Goal: Task Accomplishment & Management: Manage account settings

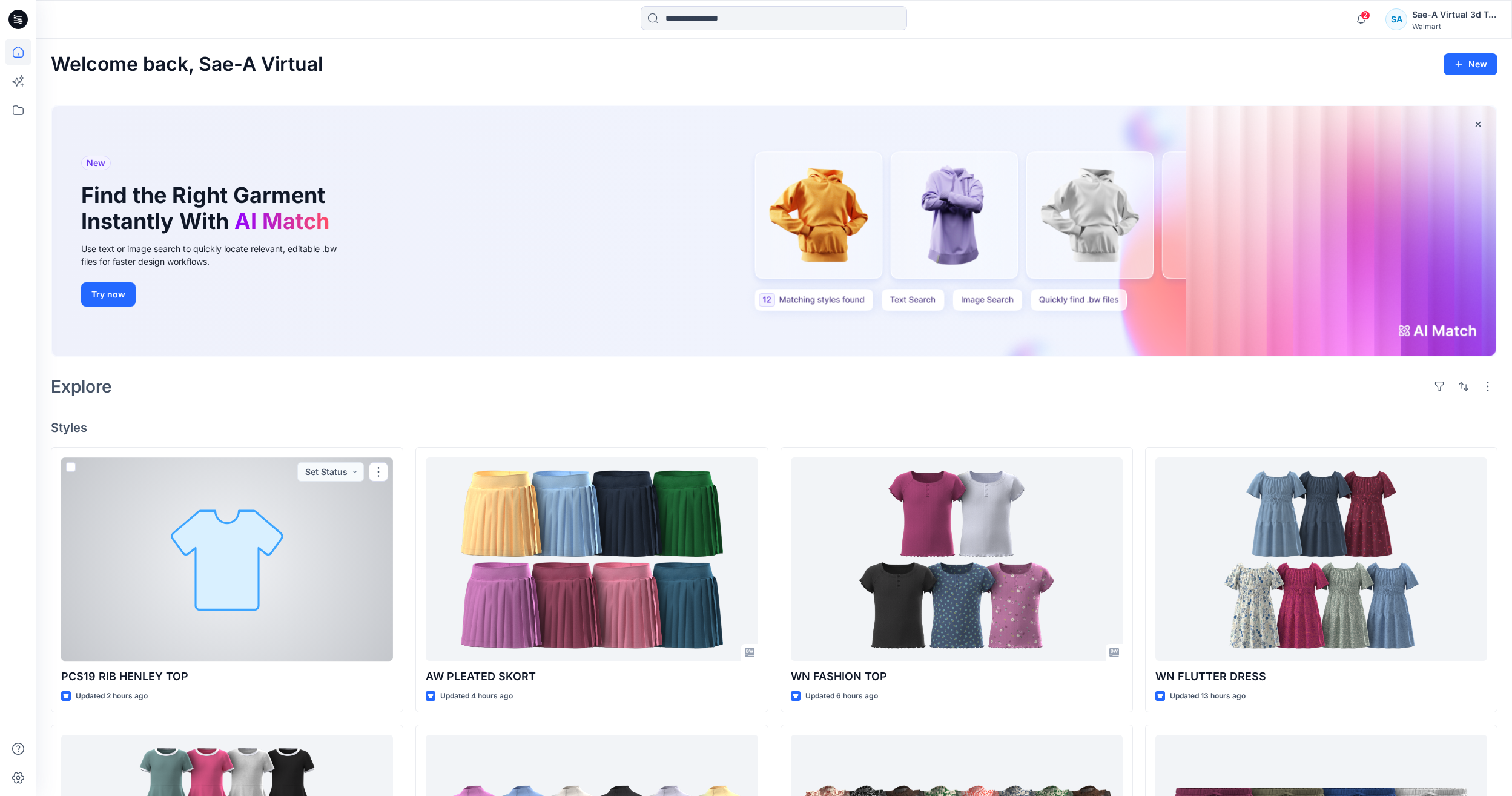
drag, startPoint x: 175, startPoint y: 504, endPoint x: 181, endPoint y: 498, distance: 8.5
click at [175, 504] on div at bounding box center [227, 559] width 332 height 203
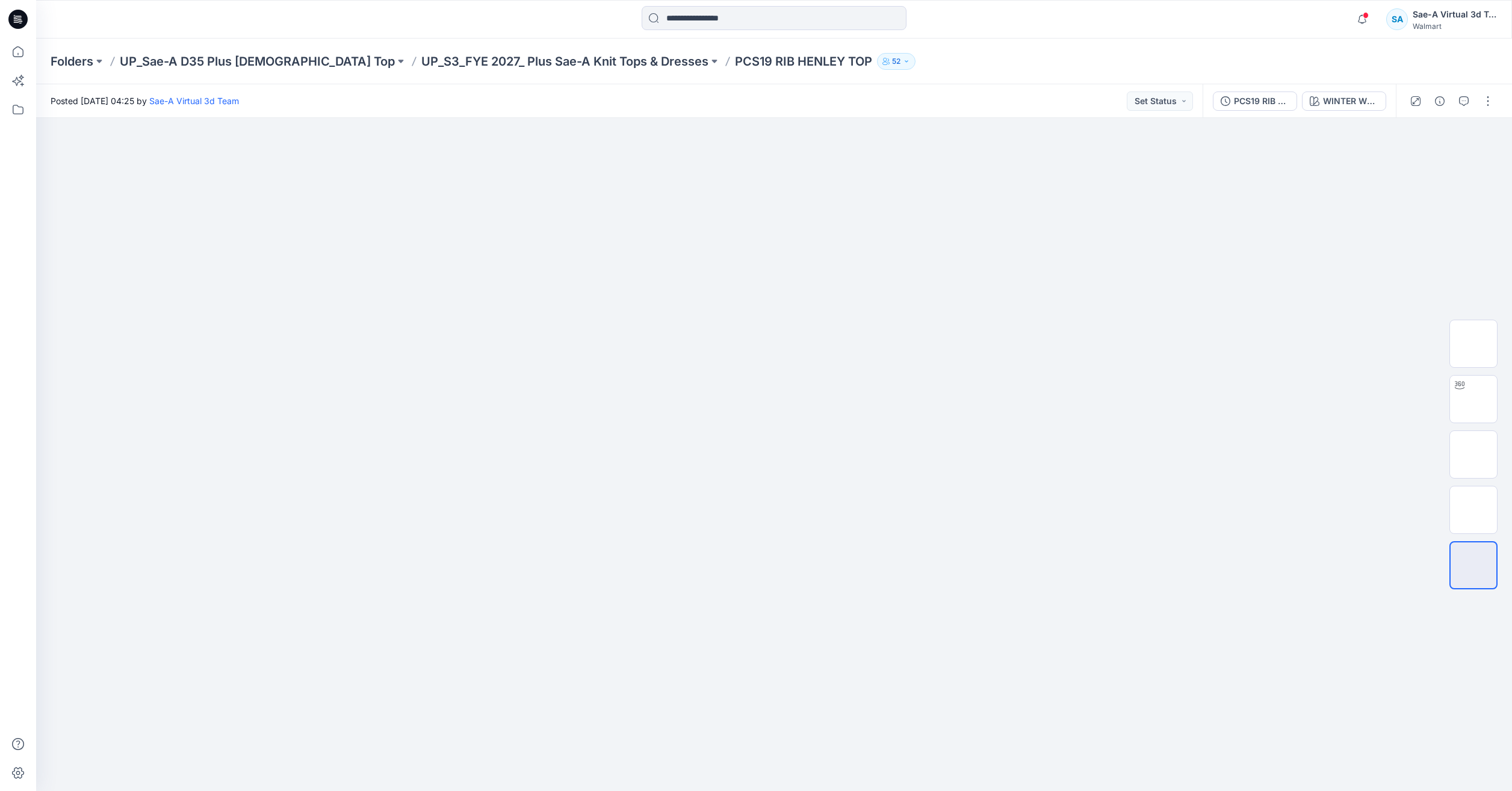
click at [735, 58] on p "PCS19 RIB HENLEY TOP" at bounding box center [803, 61] width 137 height 17
click at [1270, 99] on div "PCS19 RIB HENLEY TOP_REV1_FULL COLORWAYS" at bounding box center [1261, 101] width 56 height 13
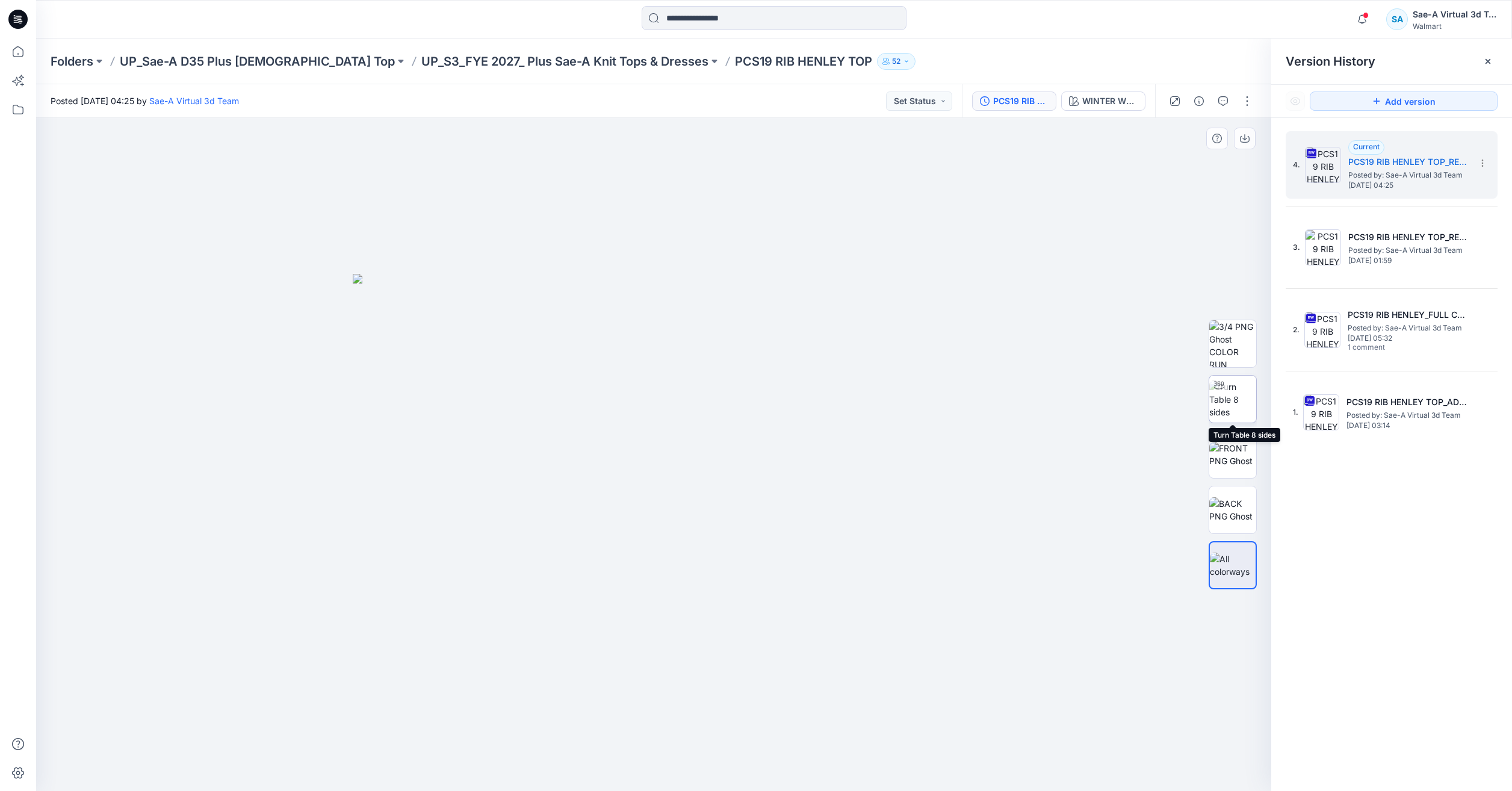
click at [1237, 403] on img at bounding box center [1232, 399] width 47 height 38
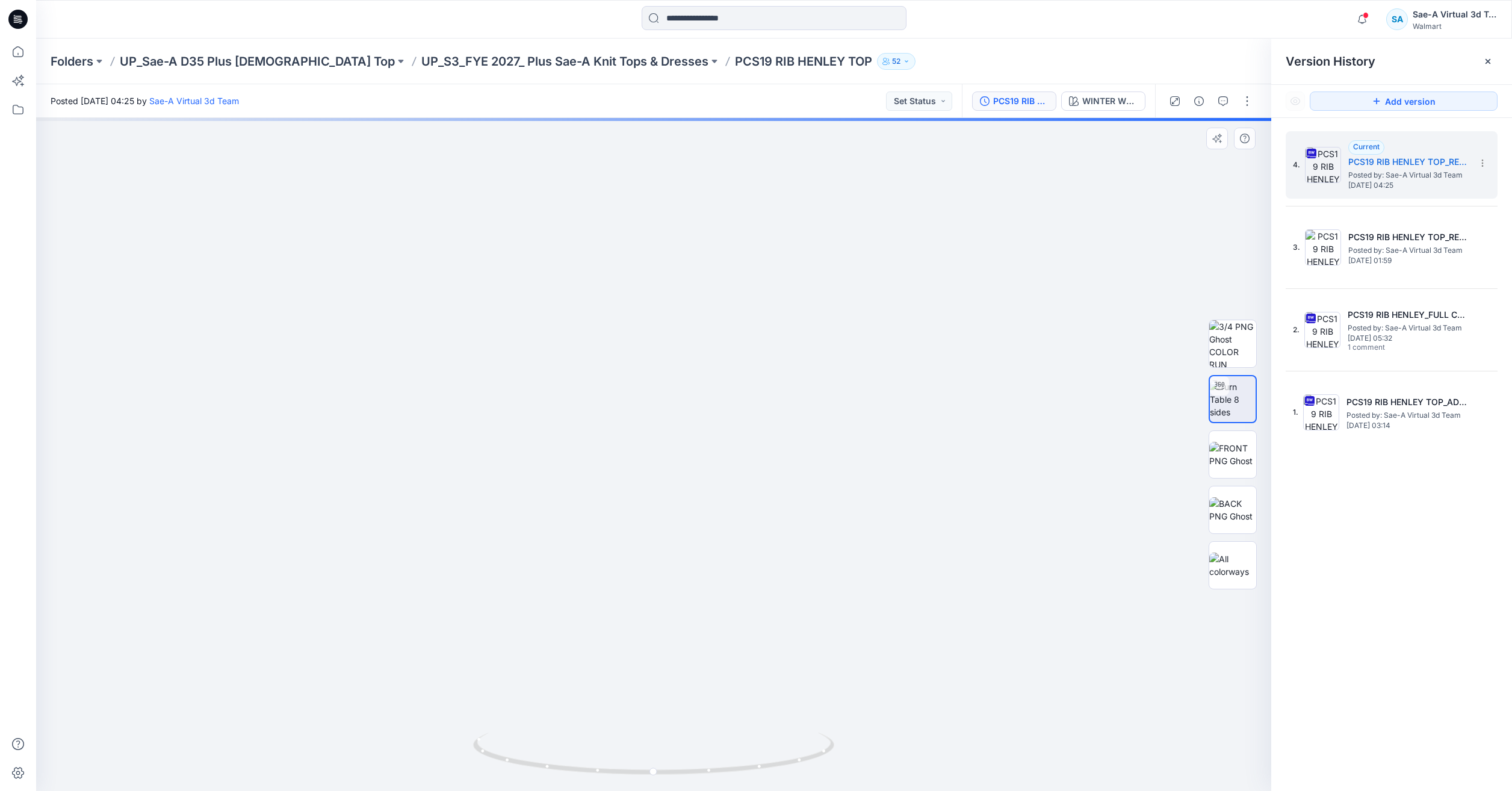
drag, startPoint x: 664, startPoint y: 455, endPoint x: 692, endPoint y: 362, distance: 97.1
drag, startPoint x: 821, startPoint y: 741, endPoint x: 849, endPoint y: 754, distance: 30.9
click at [849, 754] on div at bounding box center [654, 454] width 1235 height 673
drag, startPoint x: 772, startPoint y: 772, endPoint x: 453, endPoint y: 738, distance: 320.8
click at [453, 738] on div at bounding box center [654, 454] width 1235 height 673
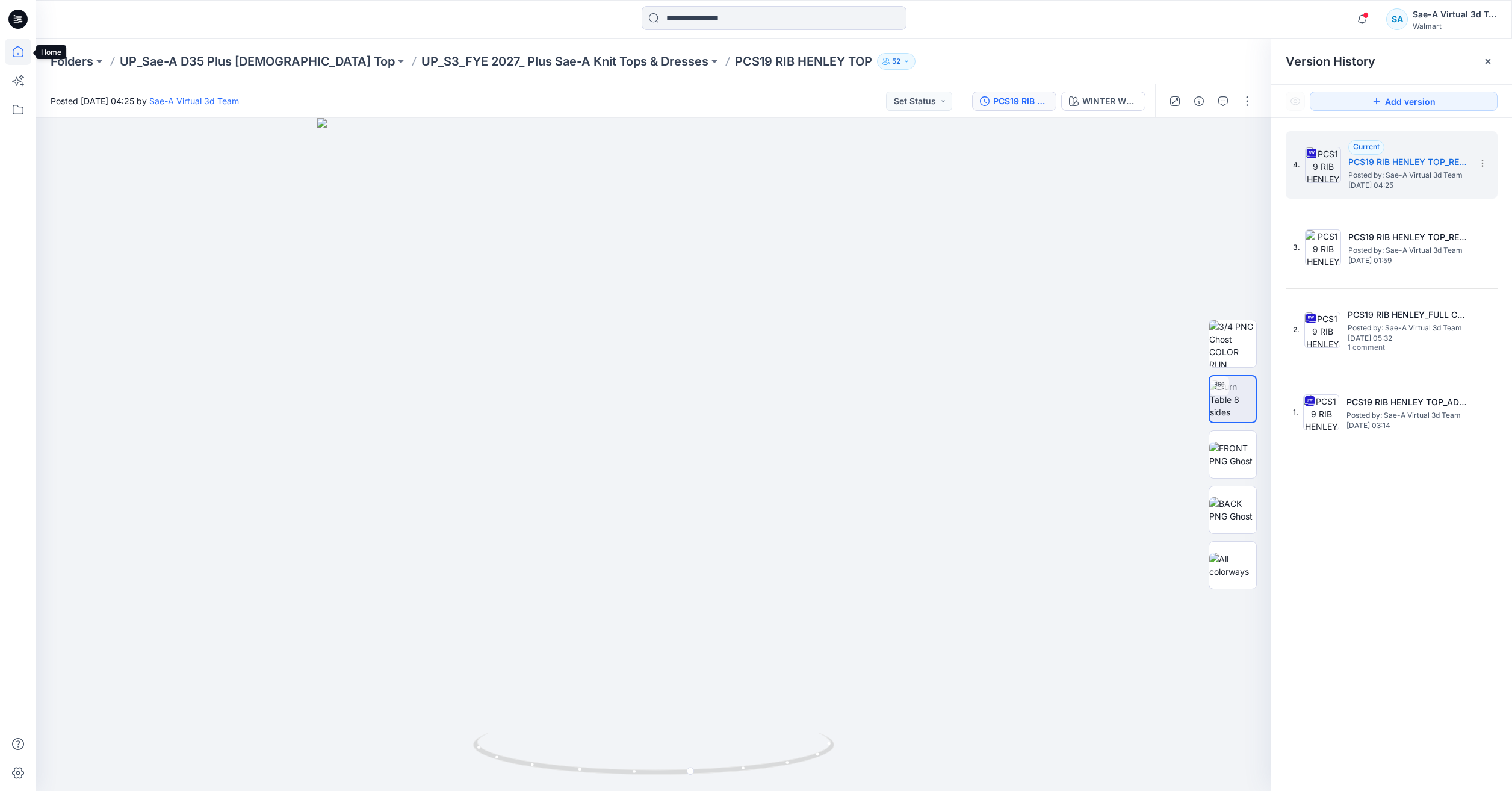
click at [19, 58] on icon at bounding box center [18, 52] width 27 height 27
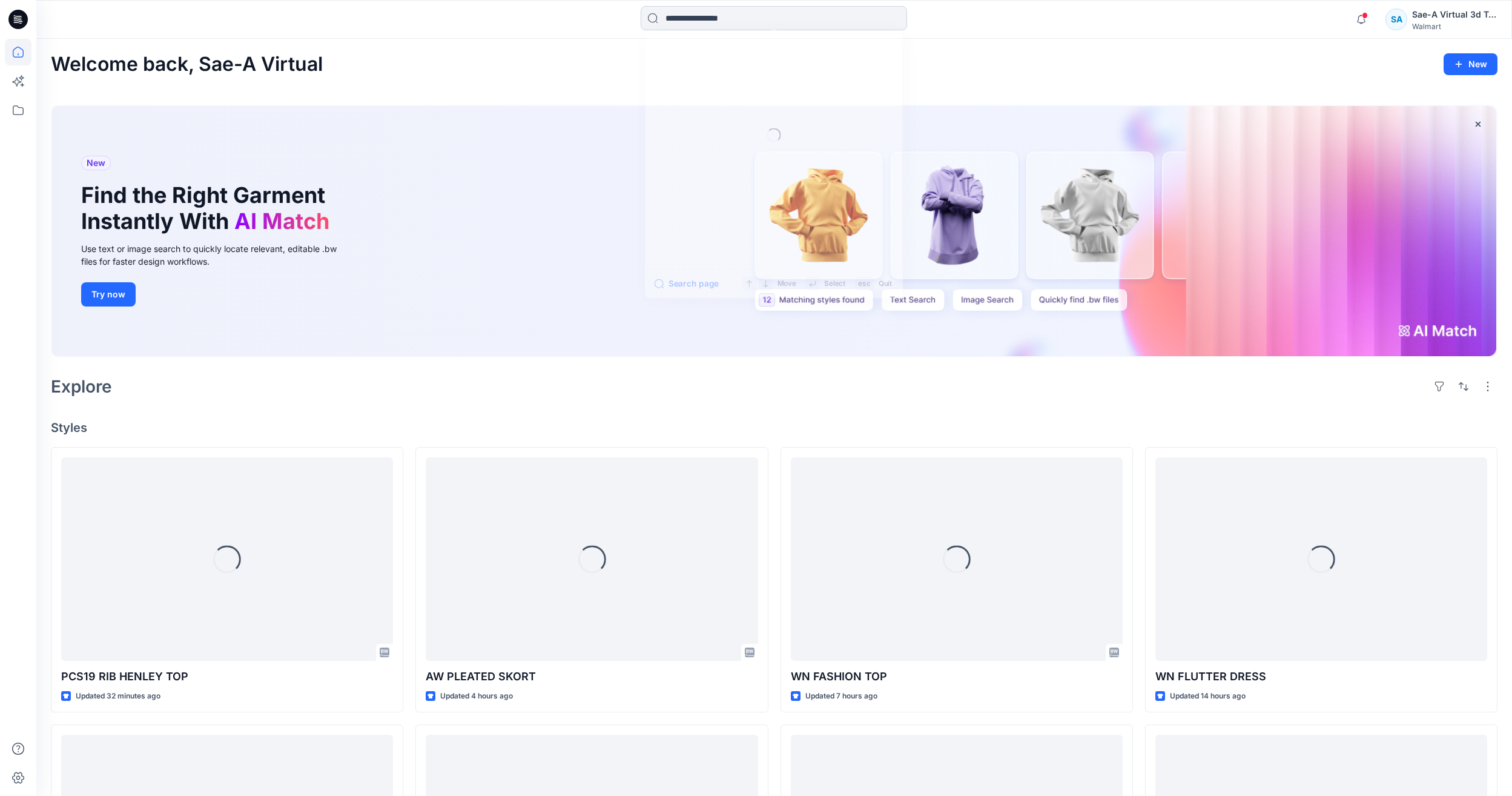
click at [827, 27] on input at bounding box center [774, 18] width 267 height 24
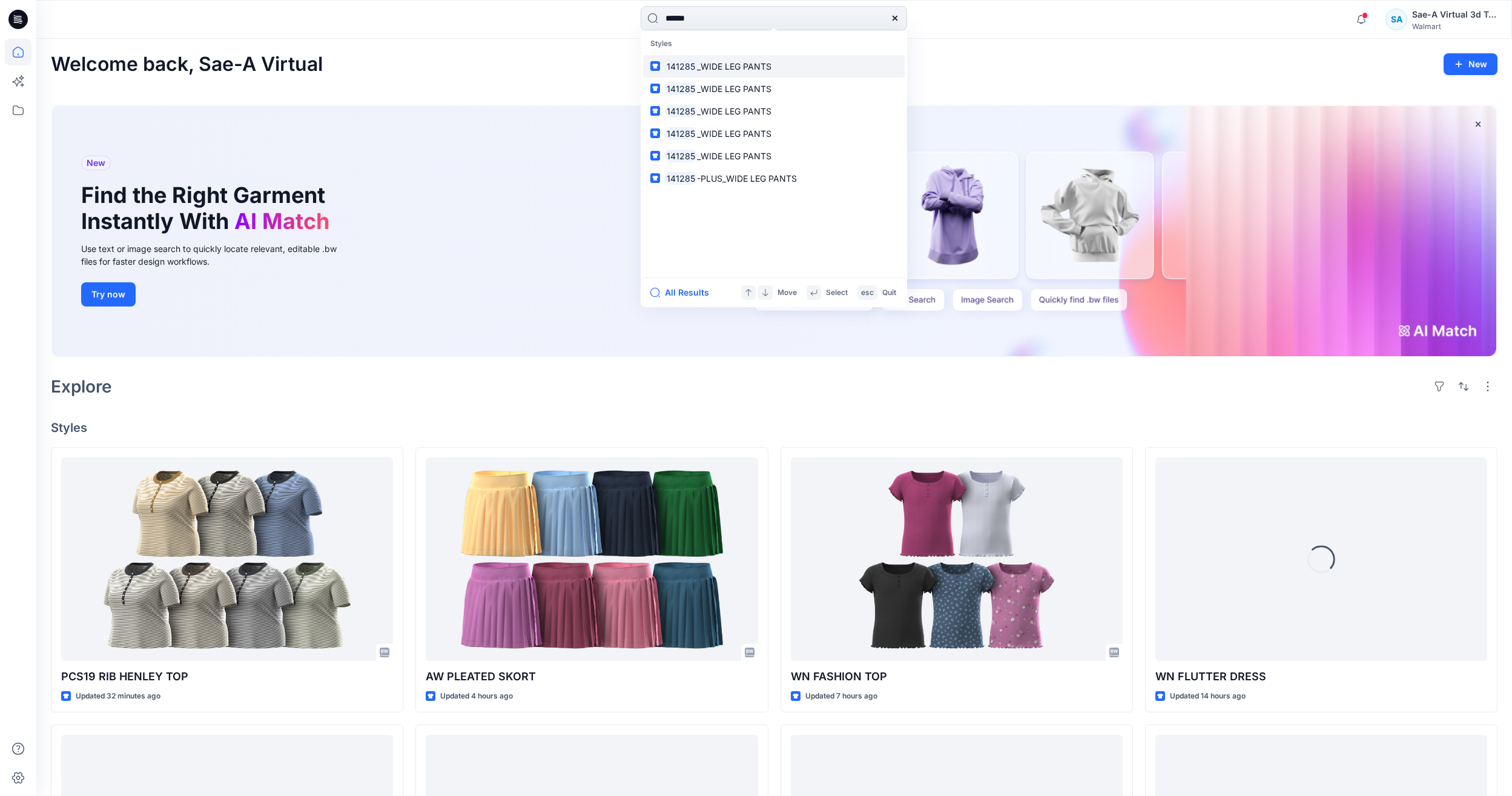
type input "******"
click at [780, 70] on link "141285 _WIDE LEG PANTS" at bounding box center [774, 67] width 262 height 23
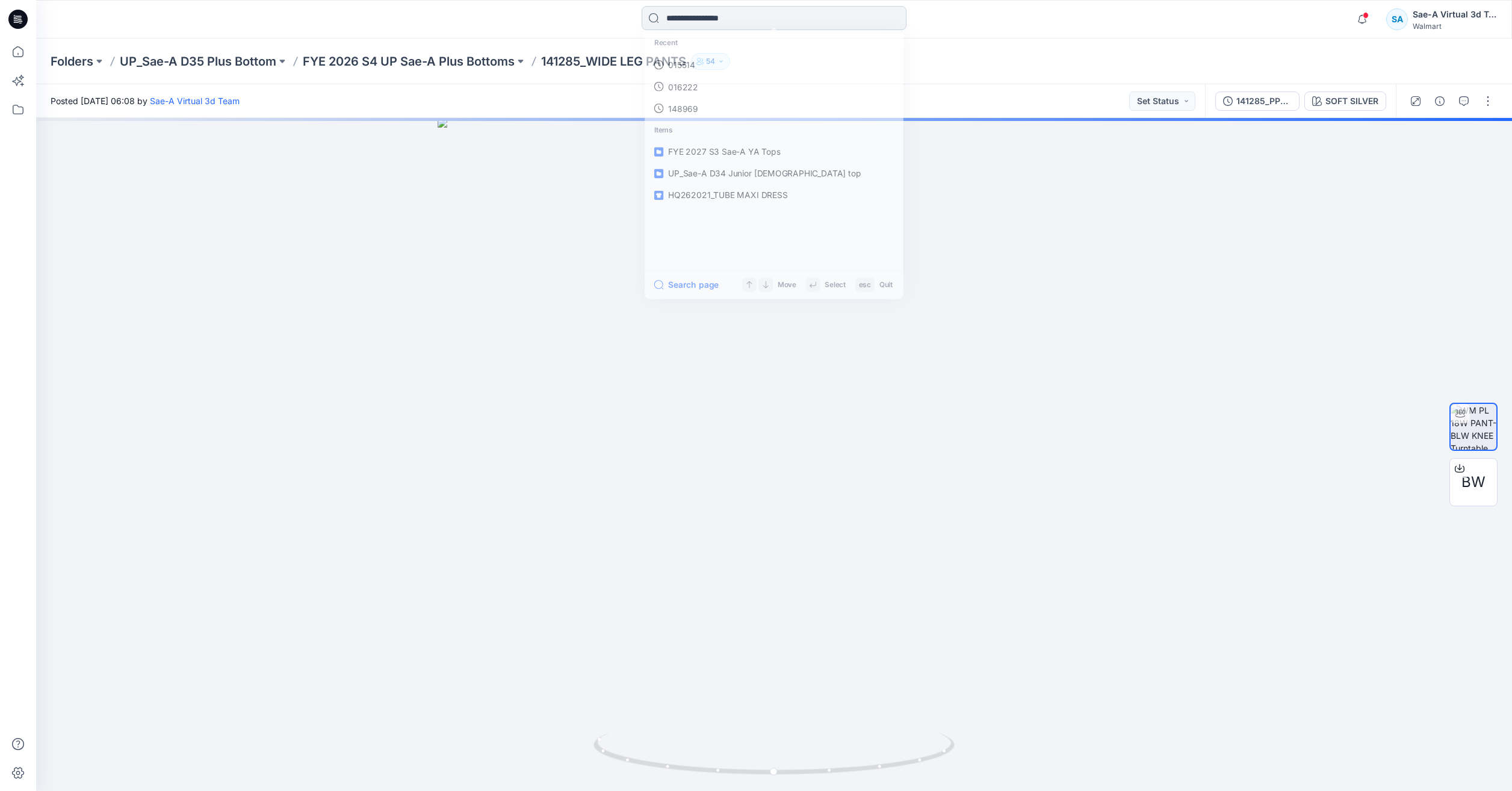
click at [693, 17] on input at bounding box center [774, 18] width 265 height 24
click at [683, 56] on link "141285" at bounding box center [774, 66] width 260 height 23
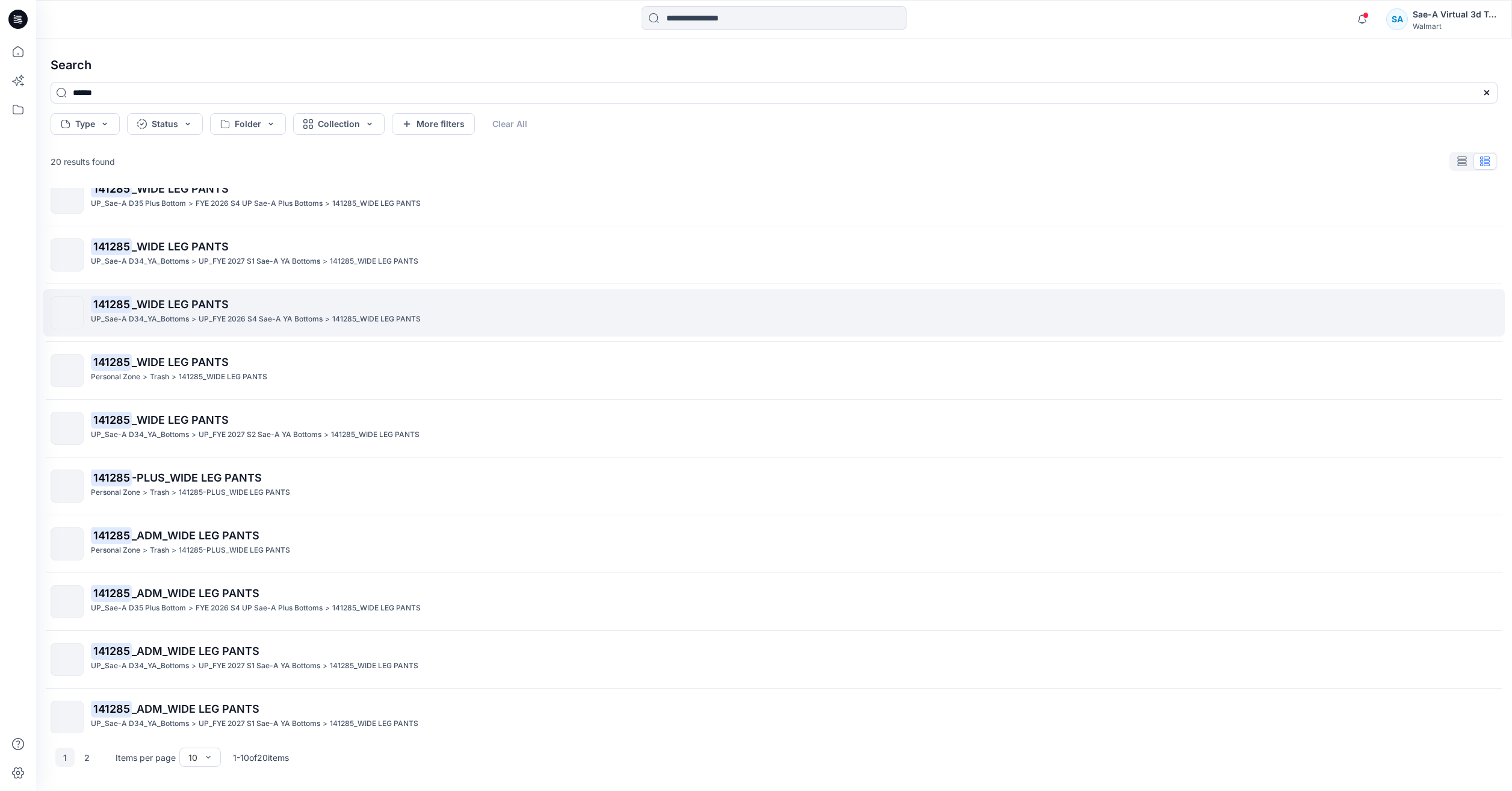
scroll to position [32, 0]
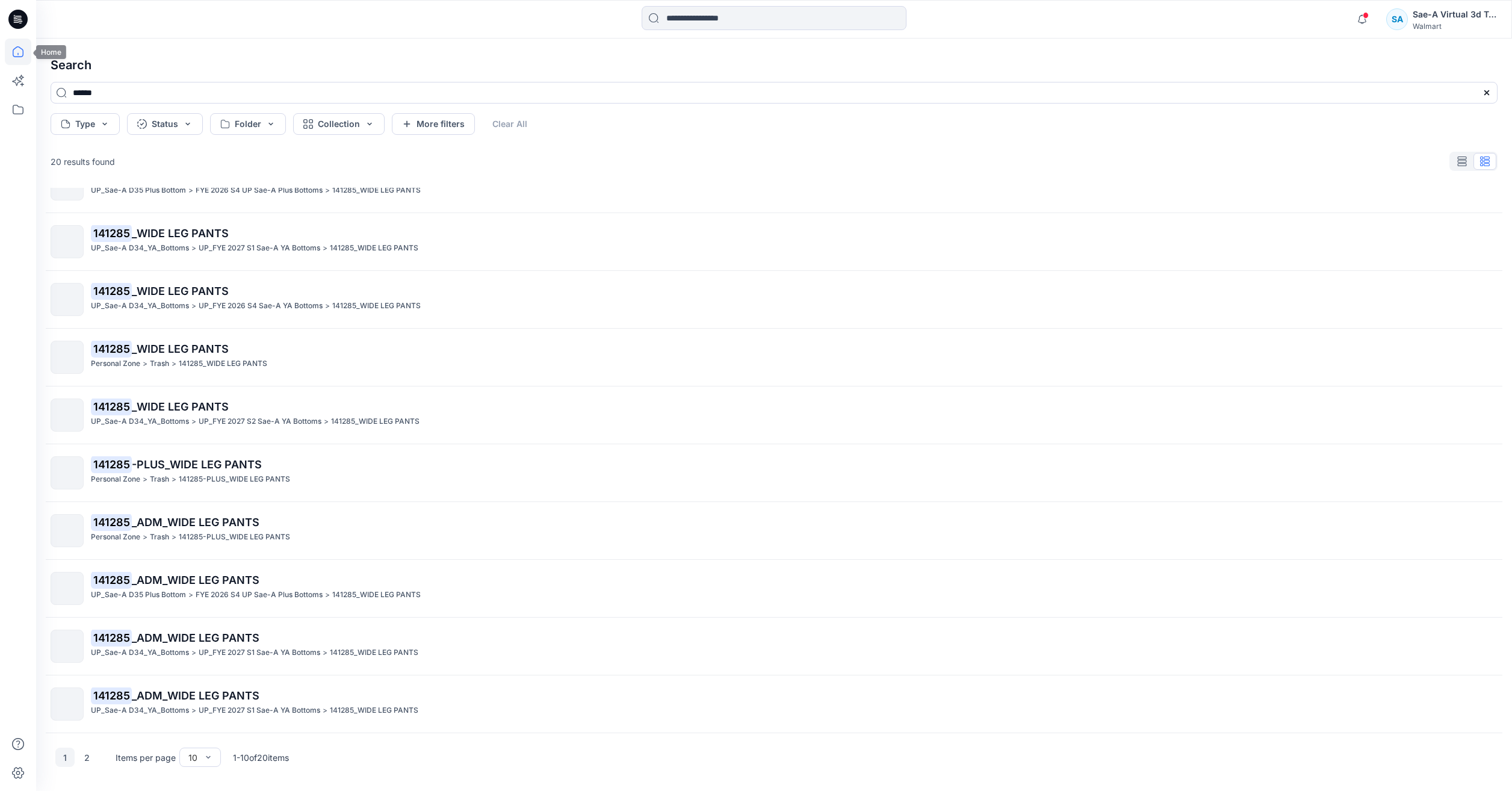
click at [27, 50] on icon at bounding box center [18, 52] width 27 height 27
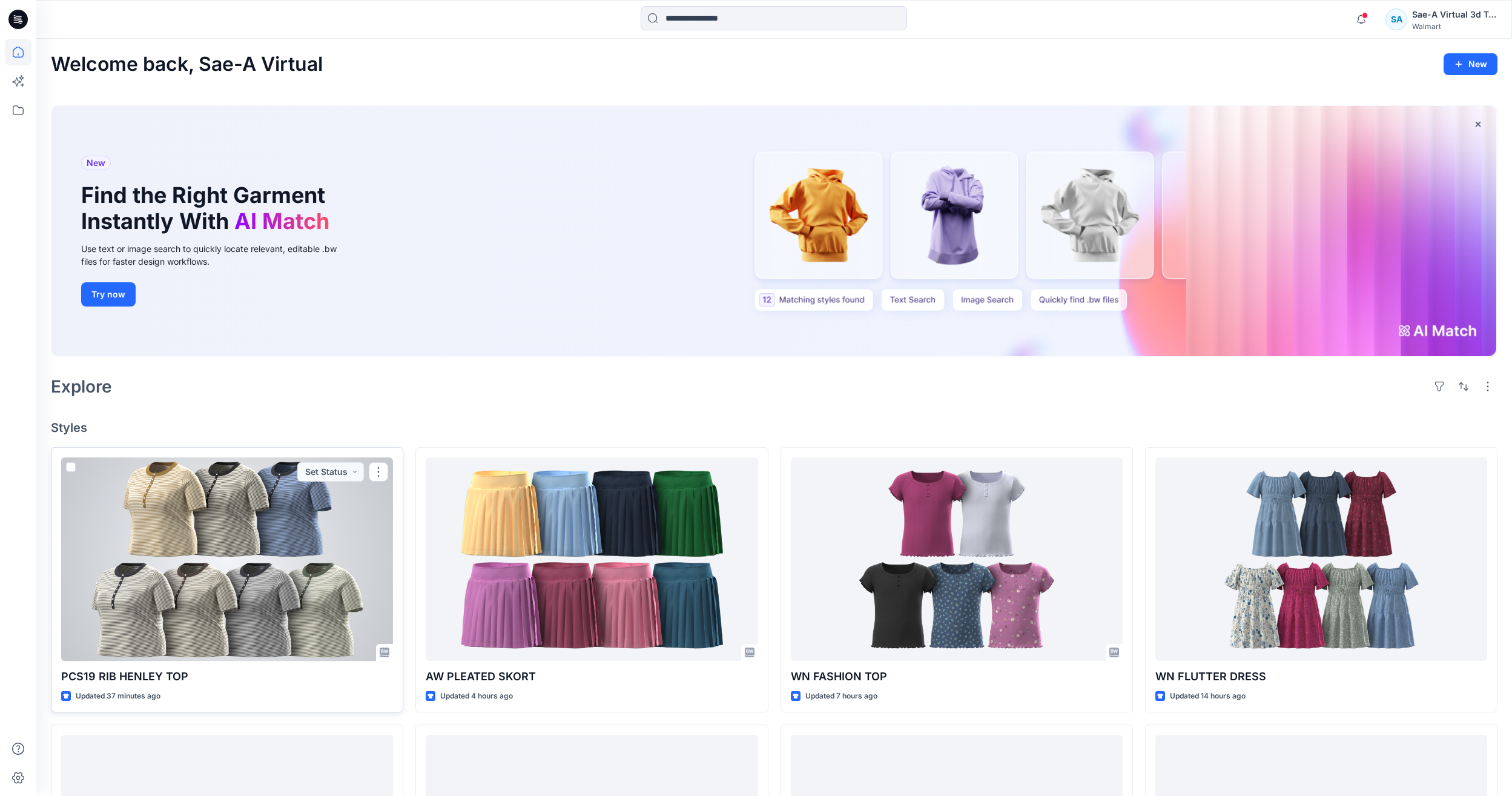
click at [274, 486] on div at bounding box center [227, 559] width 332 height 203
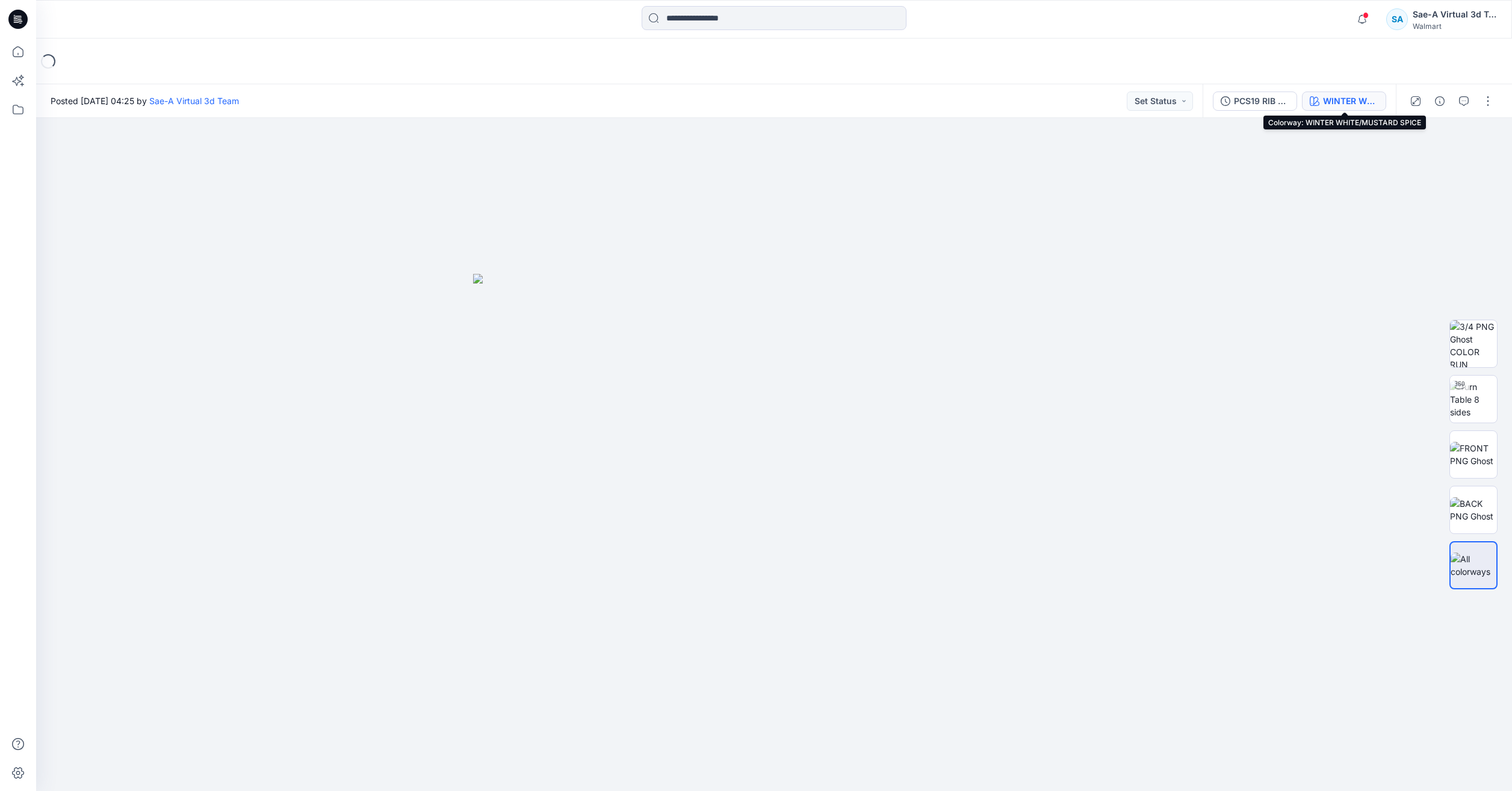
click at [1313, 100] on icon "button" at bounding box center [1315, 101] width 10 height 10
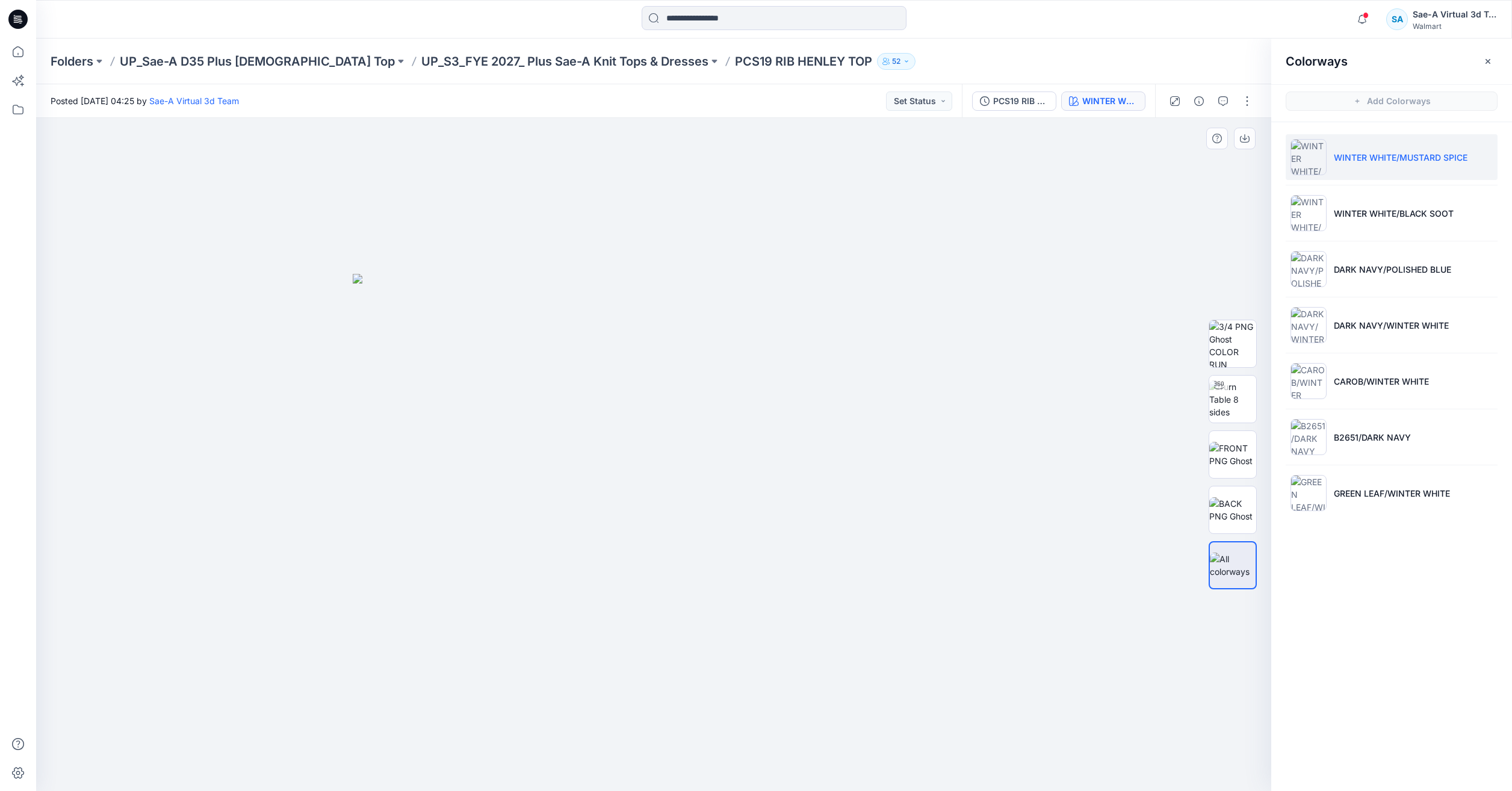
click at [1127, 180] on div at bounding box center [654, 454] width 1235 height 673
click at [1248, 107] on button "button" at bounding box center [1247, 101] width 19 height 19
click at [1207, 159] on button "Edit" at bounding box center [1196, 163] width 111 height 23
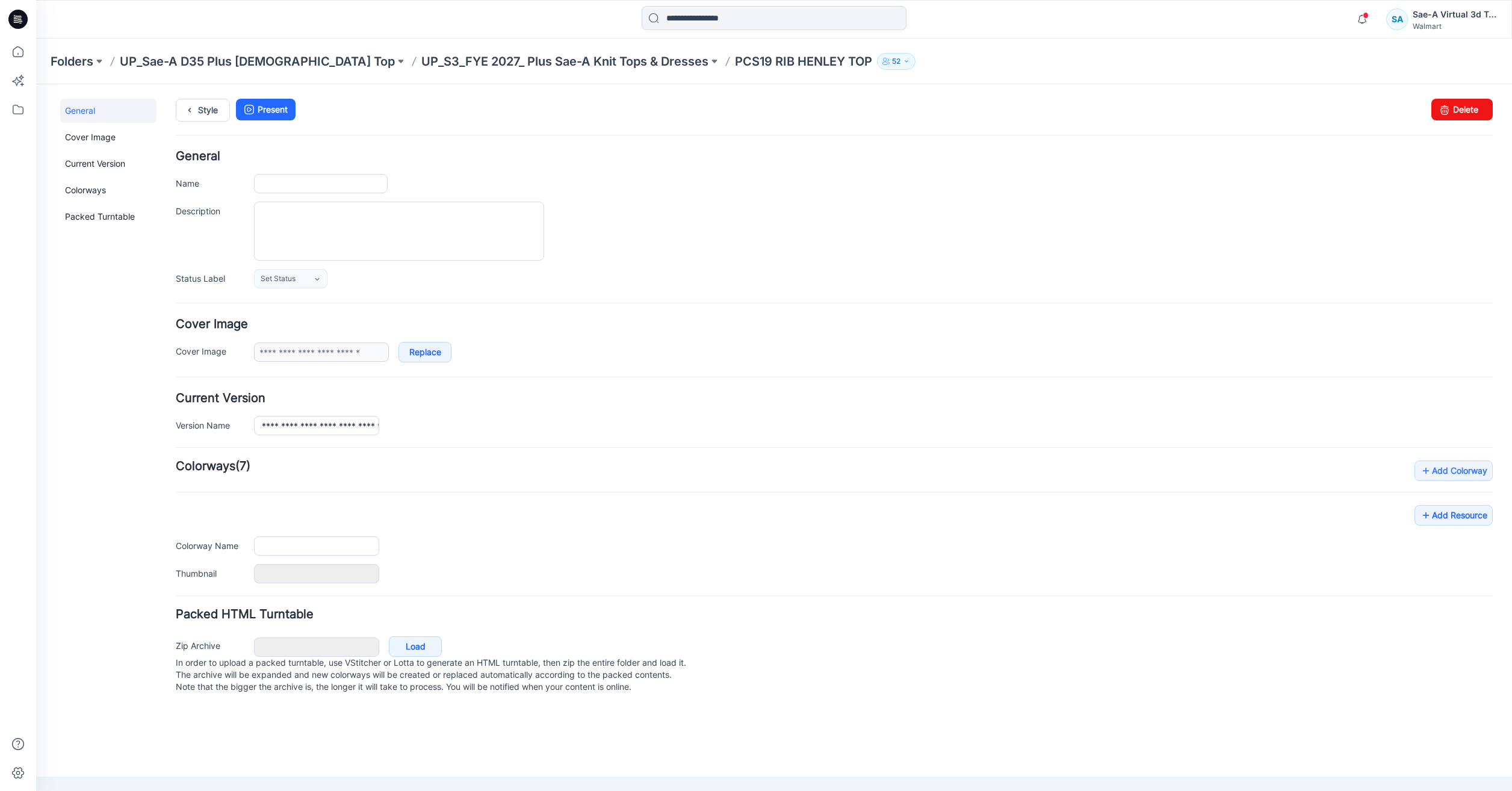
type input "**********"
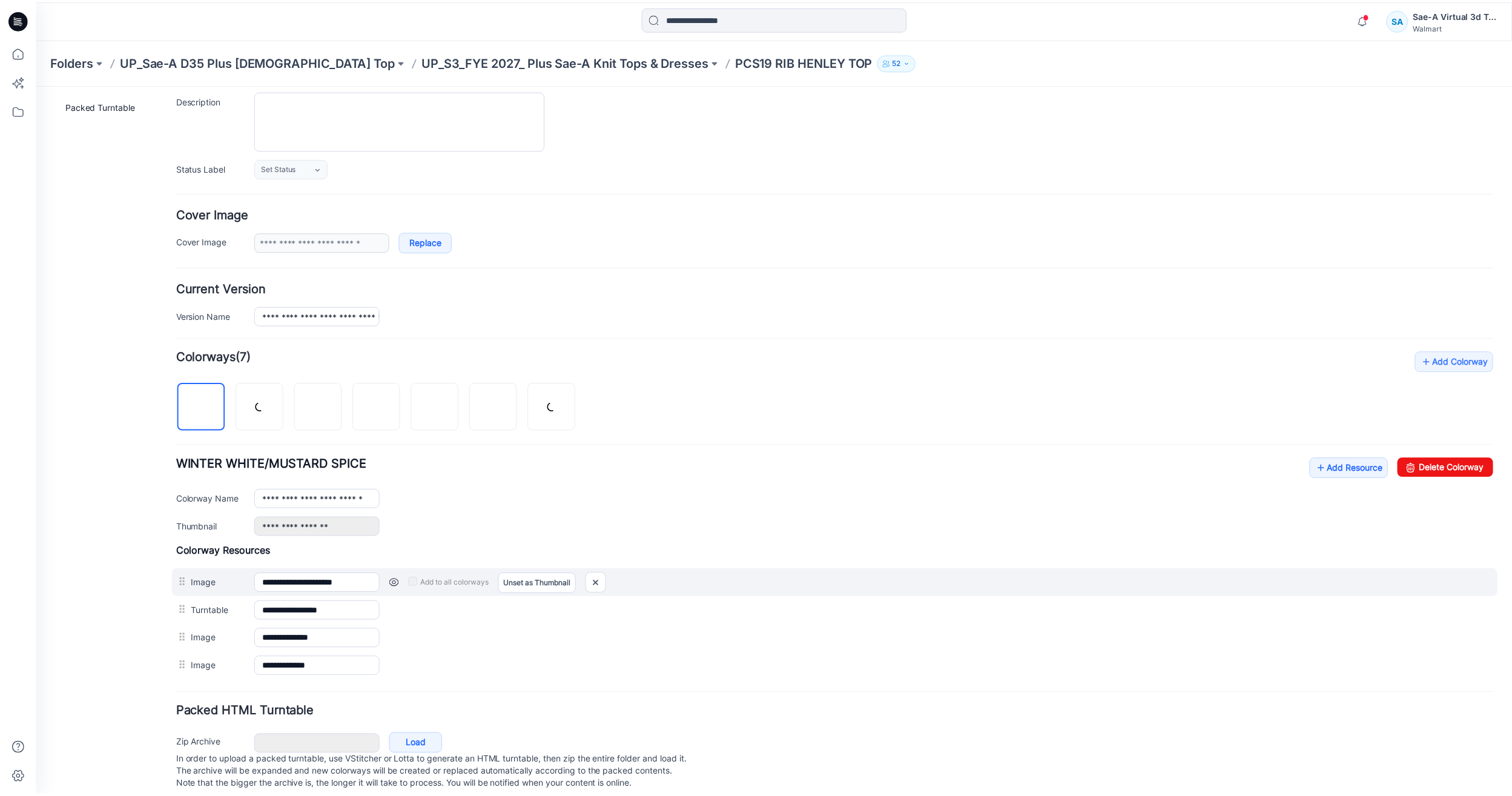
scroll to position [136, 0]
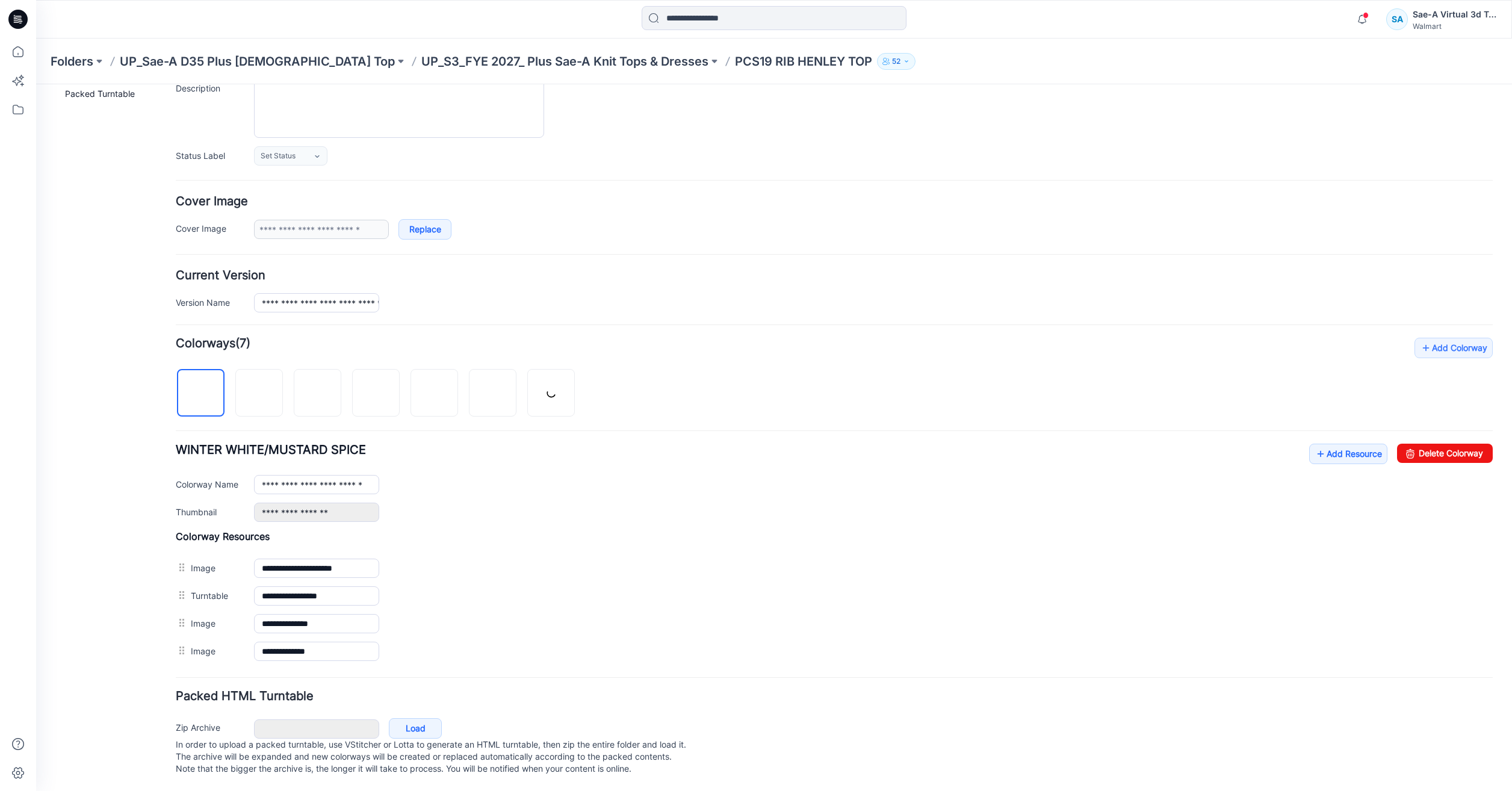
click at [69, 351] on div "General Cover Image Current Version Colorways Packed Turntable" at bounding box center [107, 383] width 96 height 815
click at [1344, 444] on link "Add Resource" at bounding box center [1348, 453] width 78 height 20
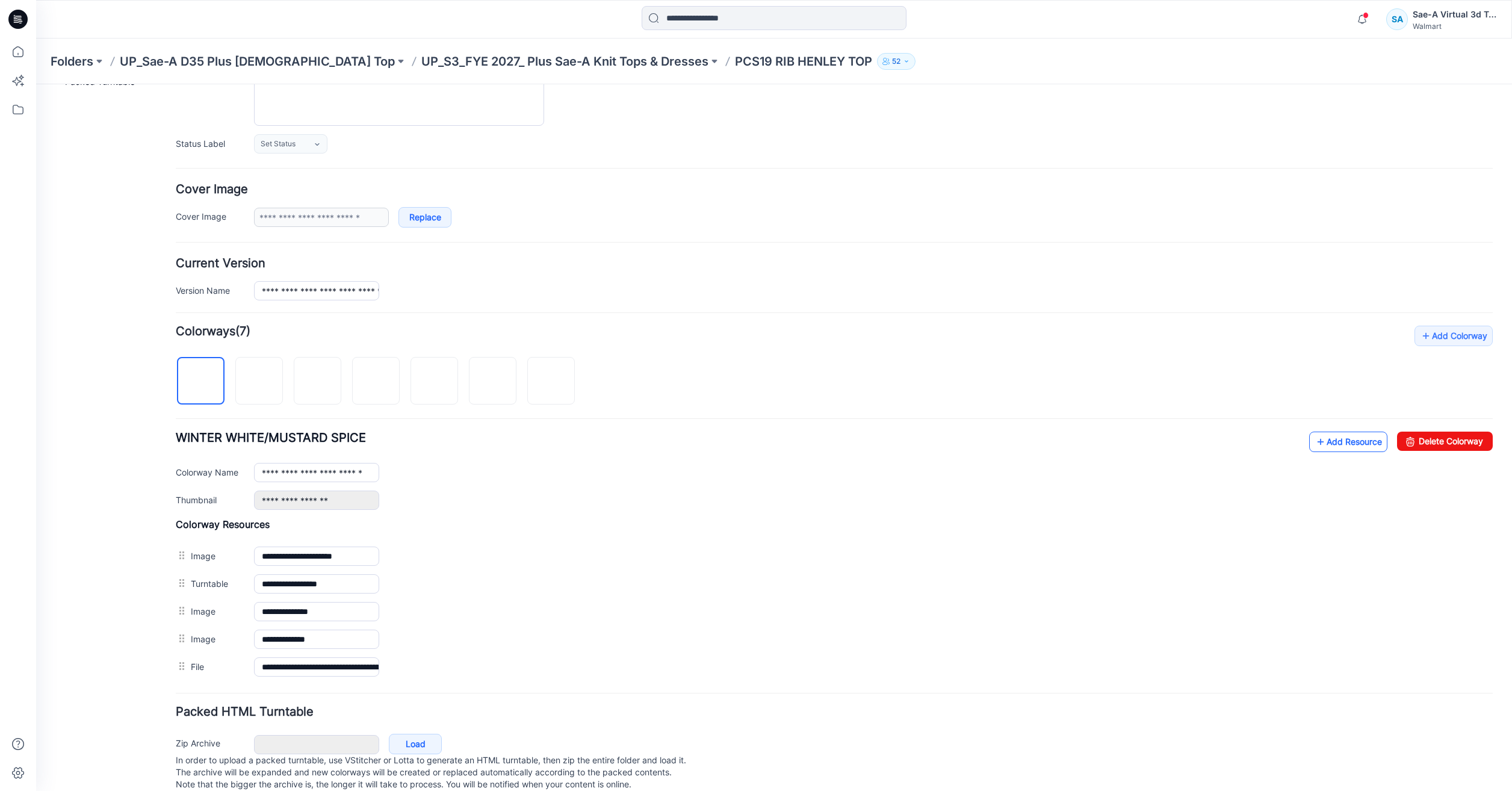
click at [1309, 444] on link "Add Resource" at bounding box center [1348, 441] width 78 height 20
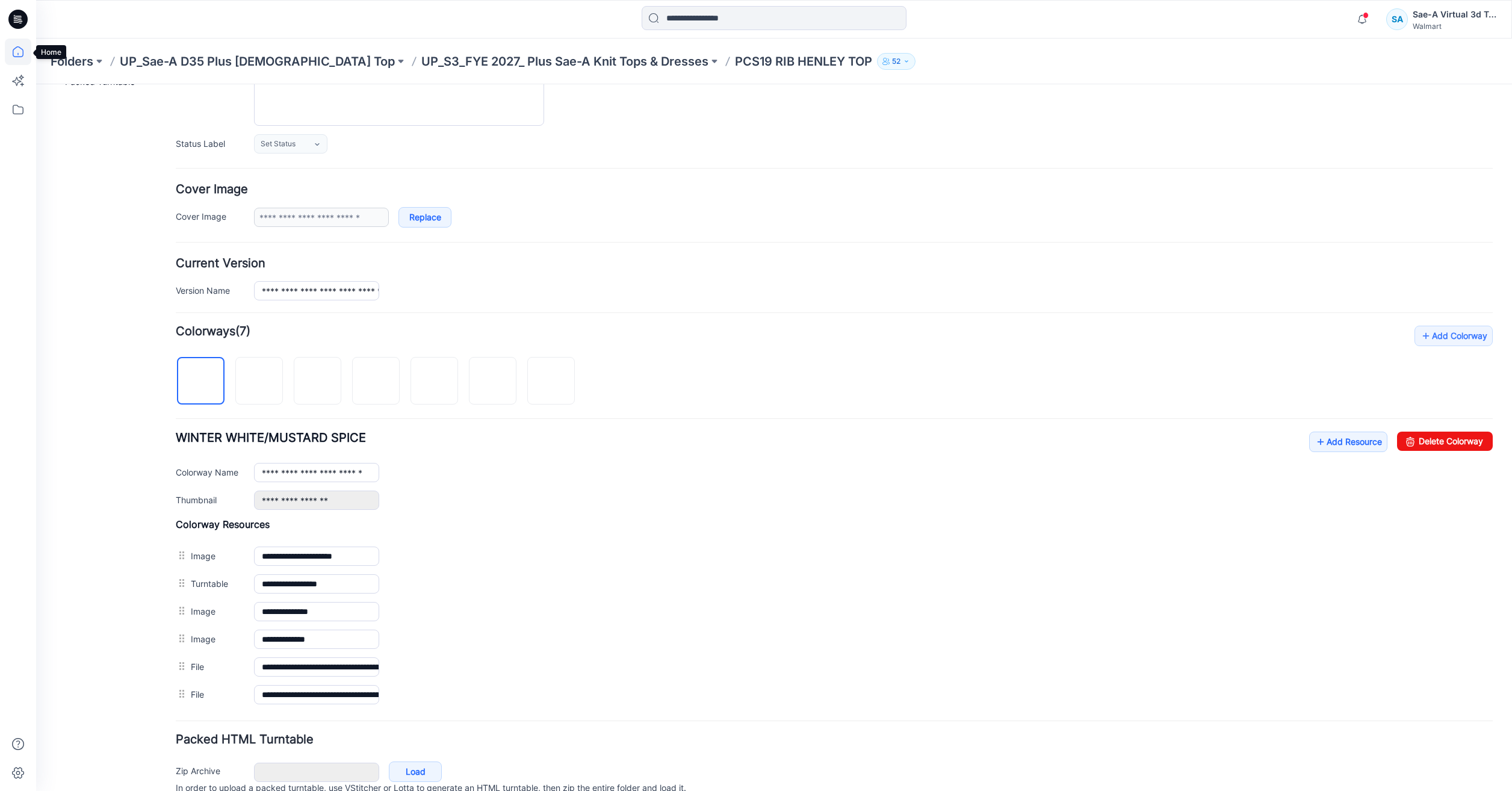
click at [20, 64] on icon at bounding box center [18, 52] width 27 height 27
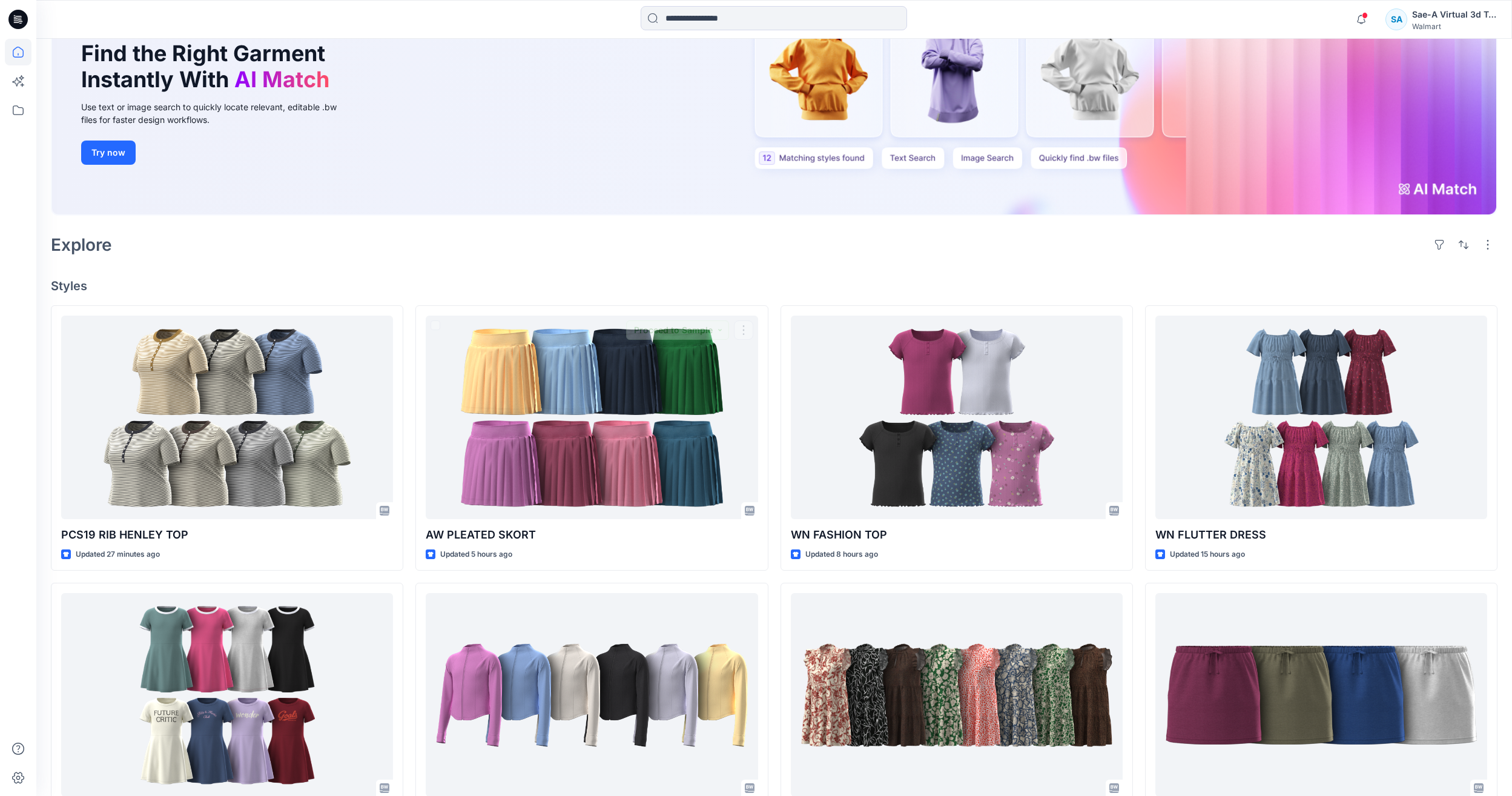
scroll to position [29, 0]
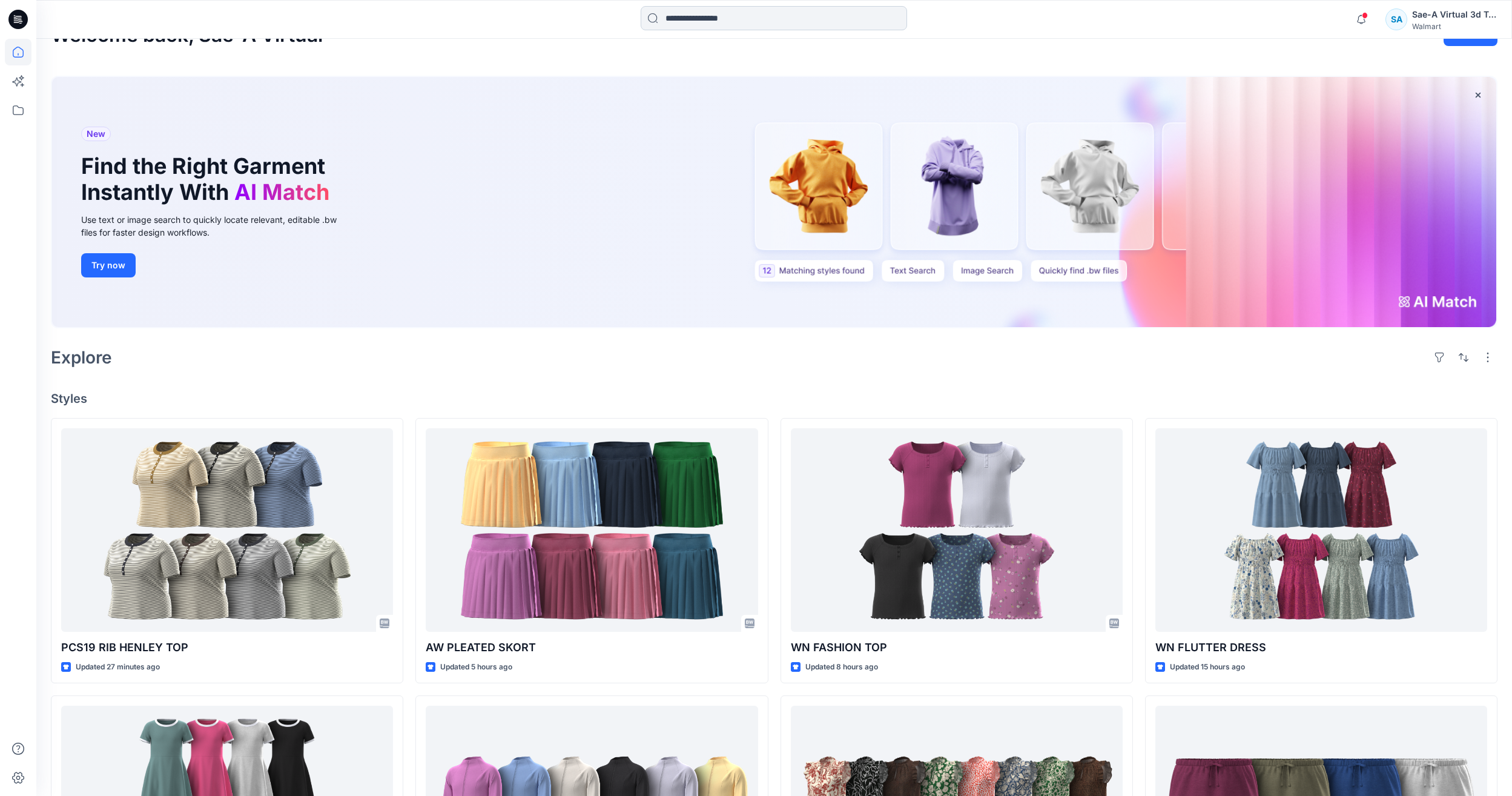
click at [697, 20] on input at bounding box center [774, 18] width 267 height 24
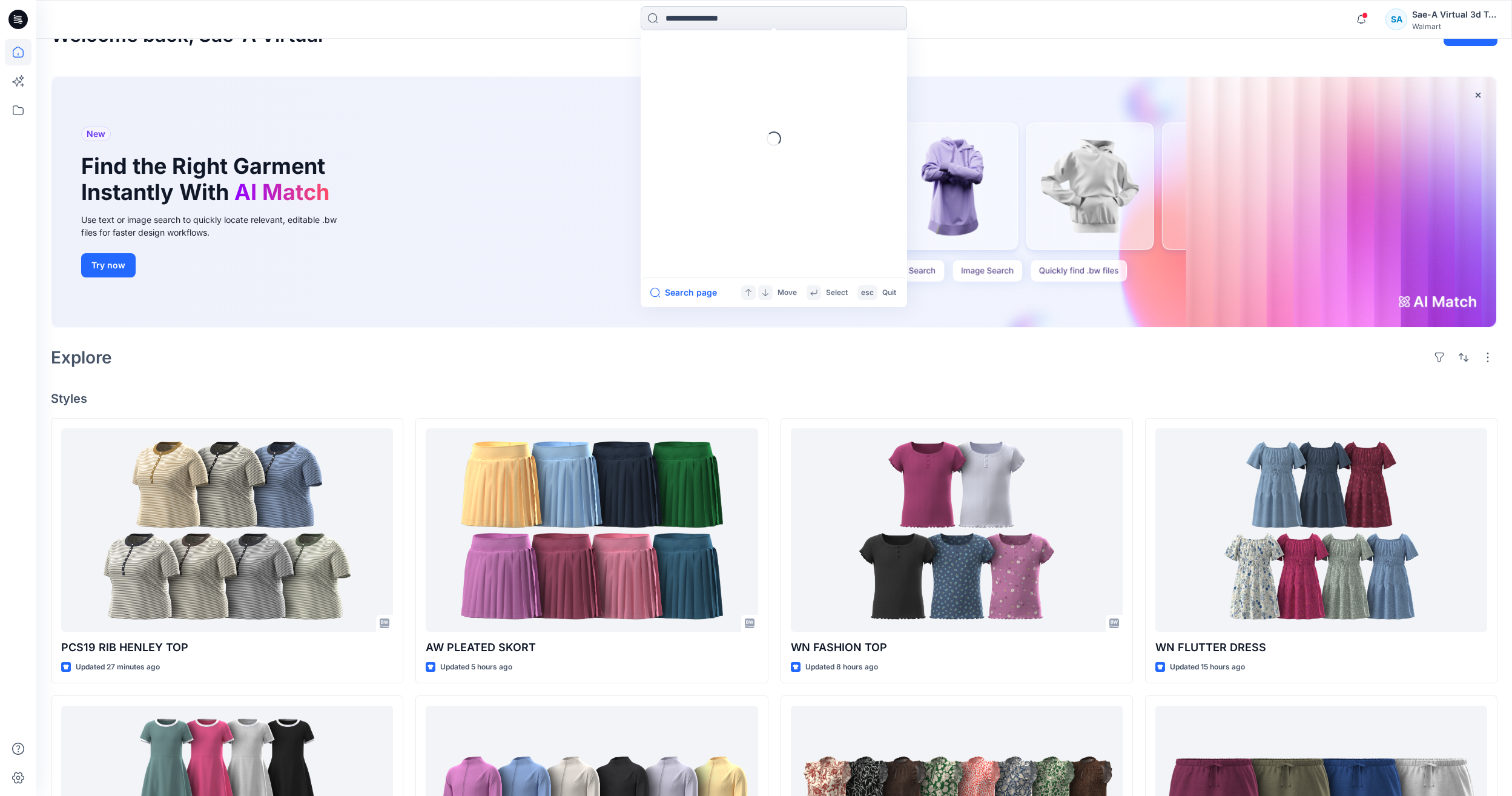
paste input "******"
type input "******"
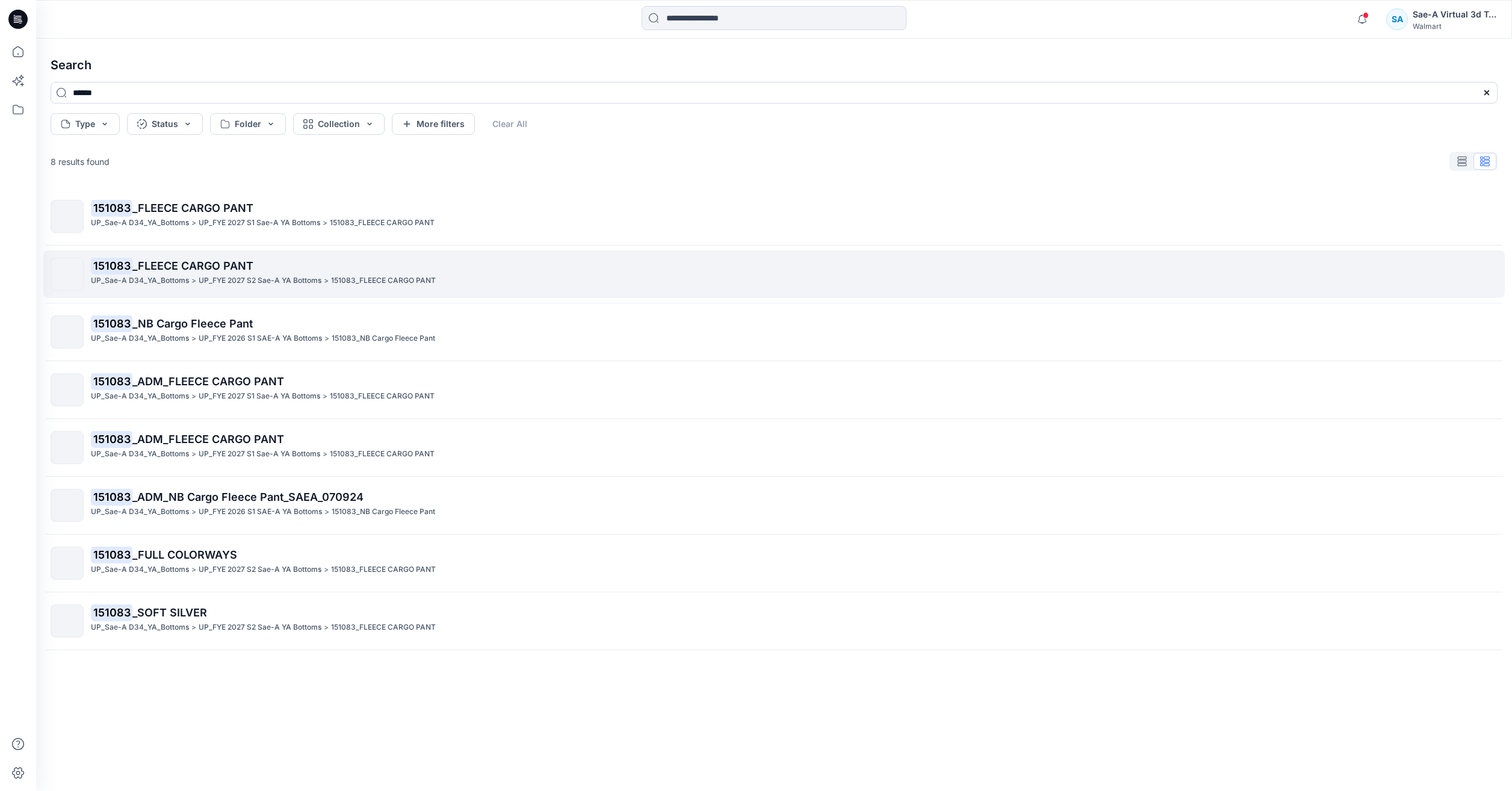
click at [158, 259] on span "_FLEECE CARGO PANT" at bounding box center [193, 266] width 121 height 13
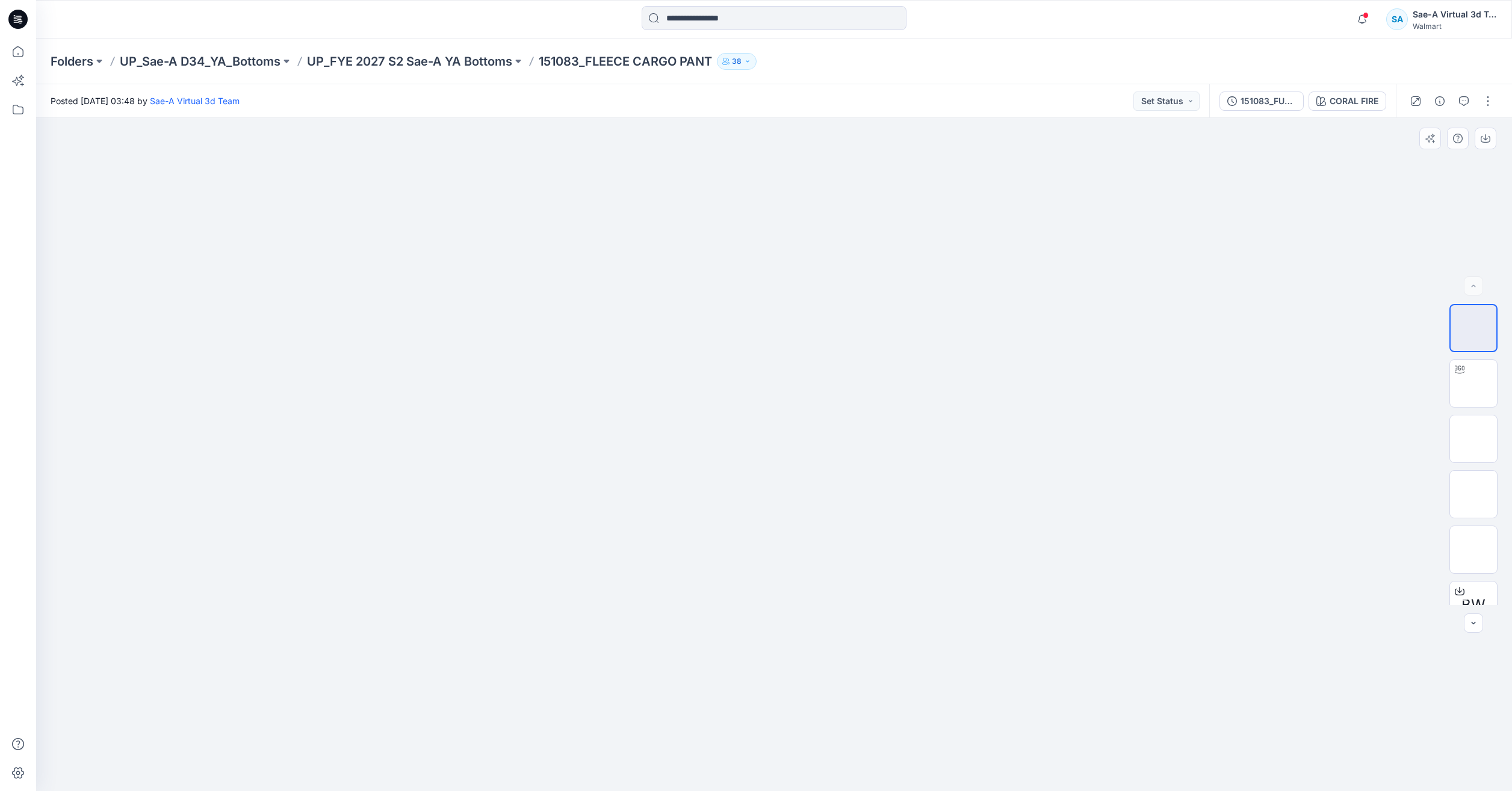
click at [926, 702] on div at bounding box center [774, 454] width 1476 height 673
click at [454, 57] on p "UP_FYE 2027 S2 Sae-A YA Bottoms" at bounding box center [410, 61] width 205 height 17
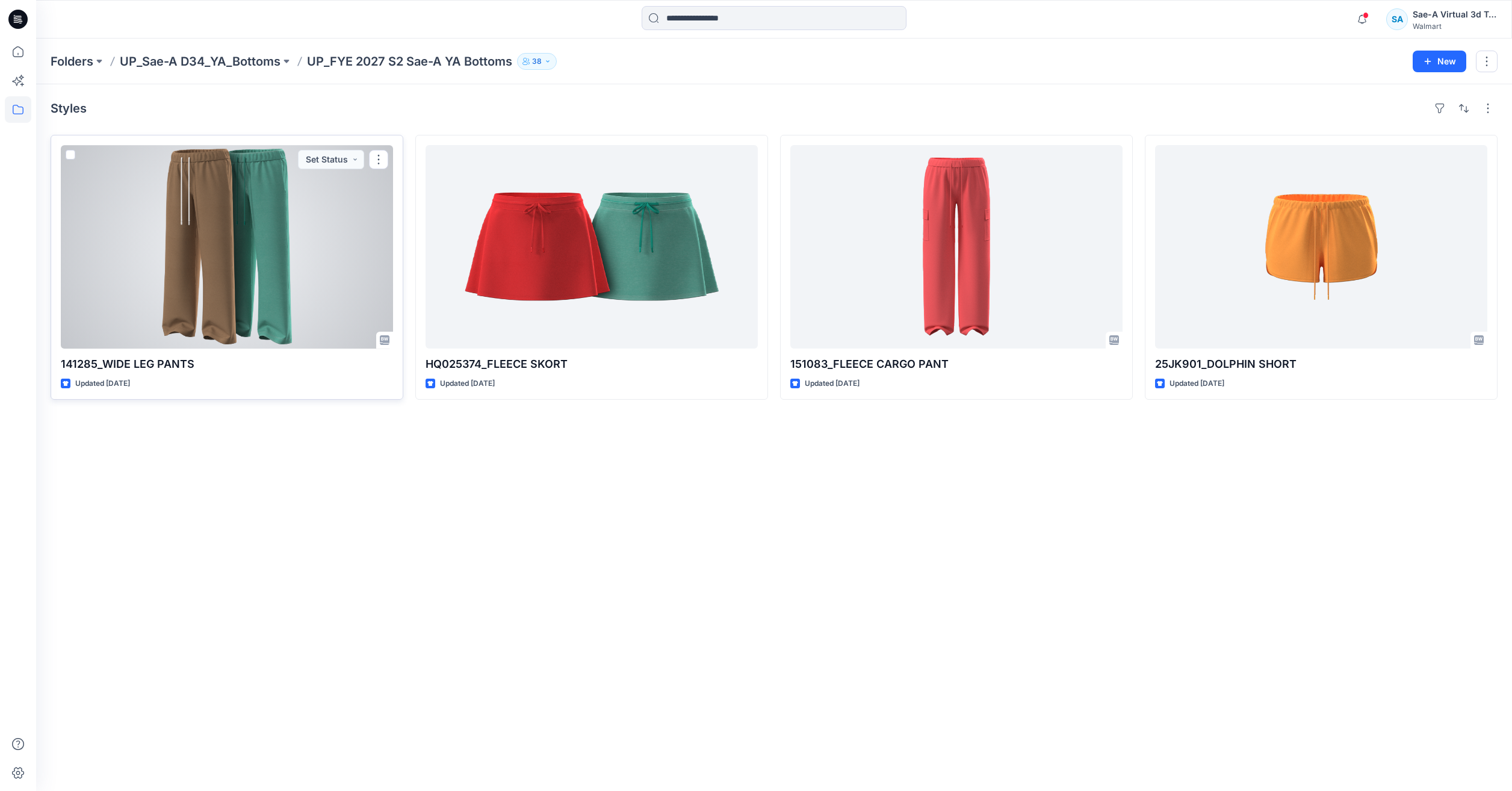
click at [150, 263] on div at bounding box center [226, 247] width 332 height 204
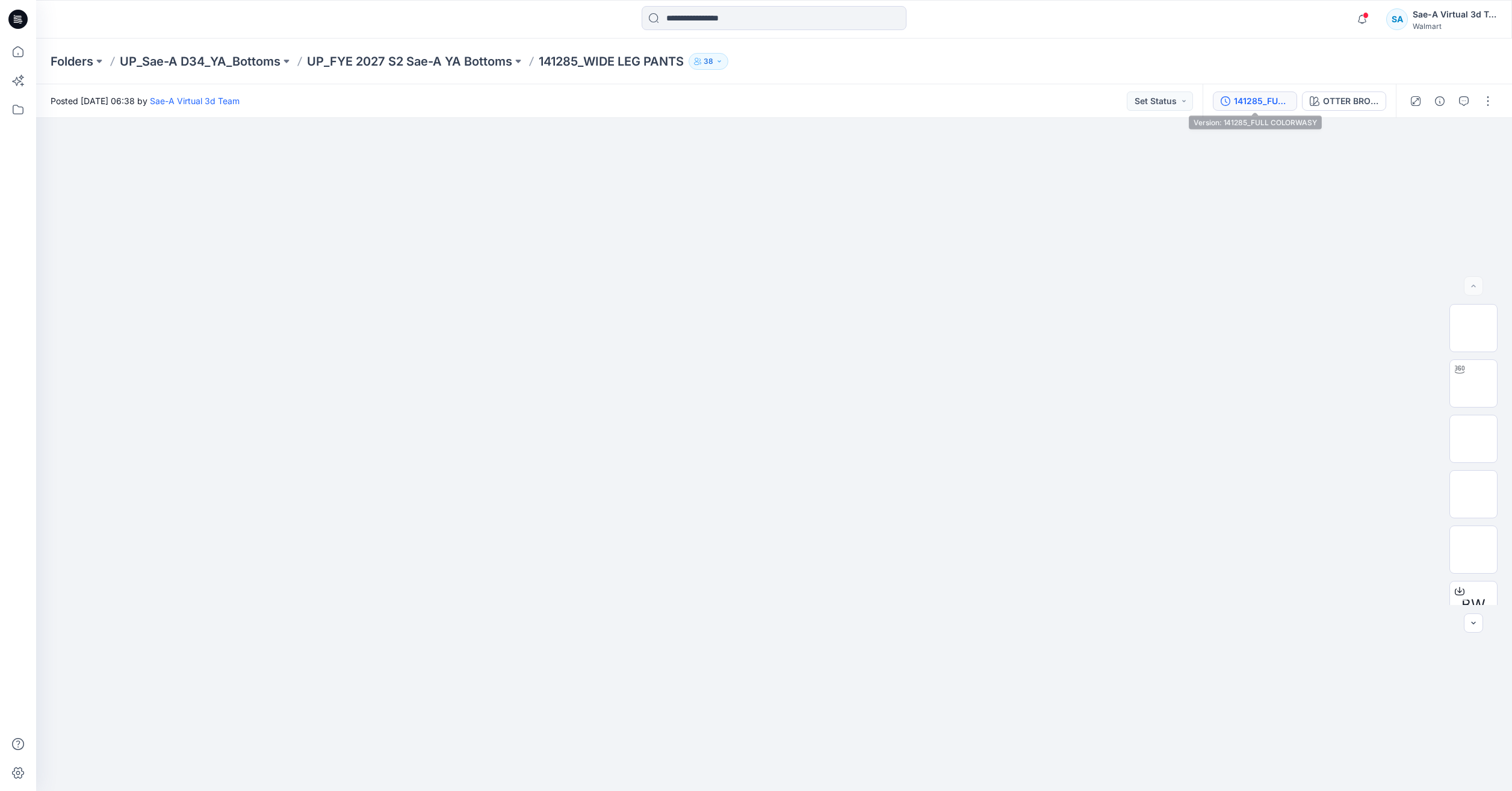
click at [1266, 103] on div "141285_FULL COLORWASY" at bounding box center [1261, 101] width 56 height 13
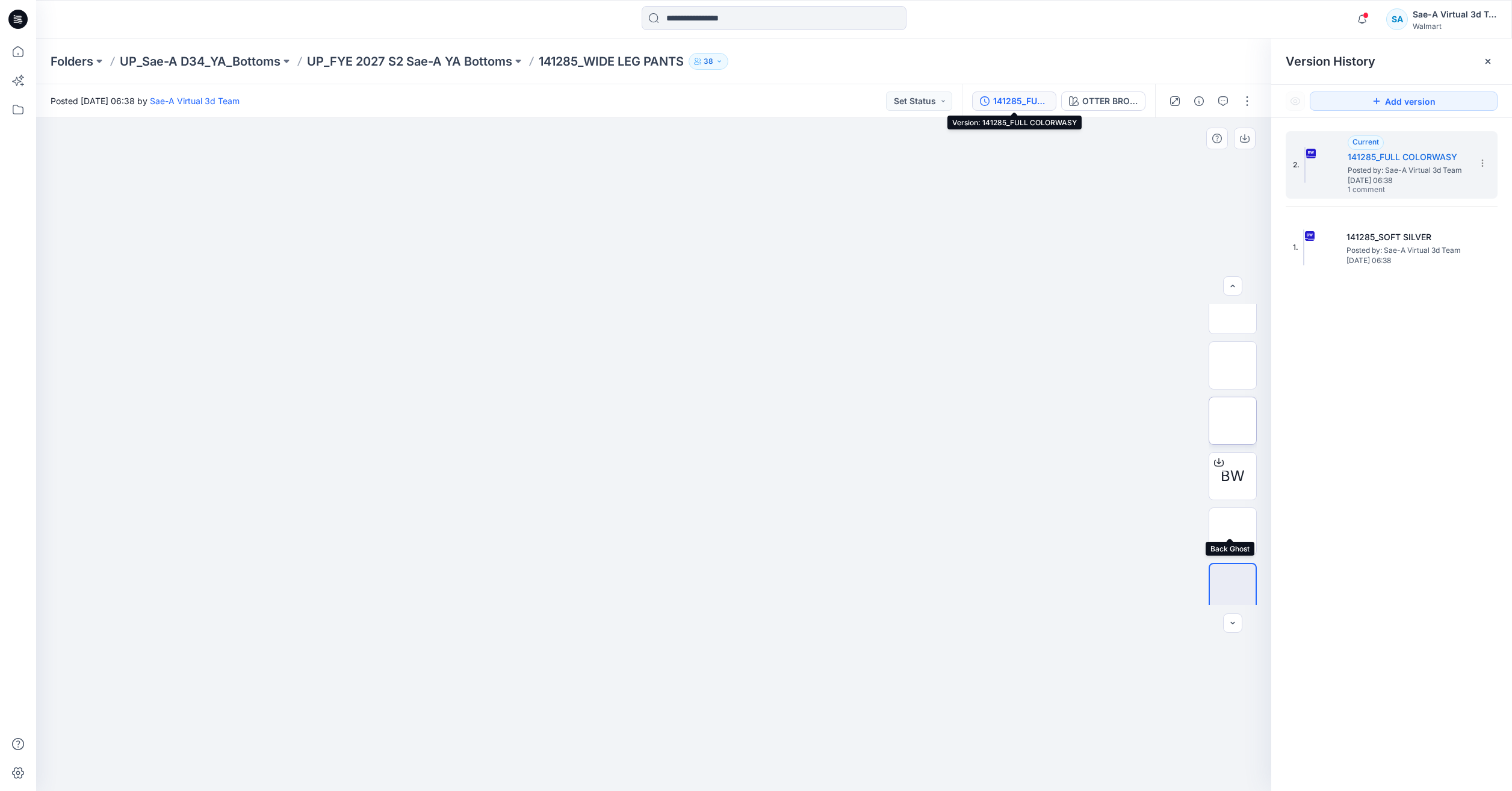
scroll to position [135, 0]
click at [1247, 107] on button "button" at bounding box center [1247, 101] width 19 height 19
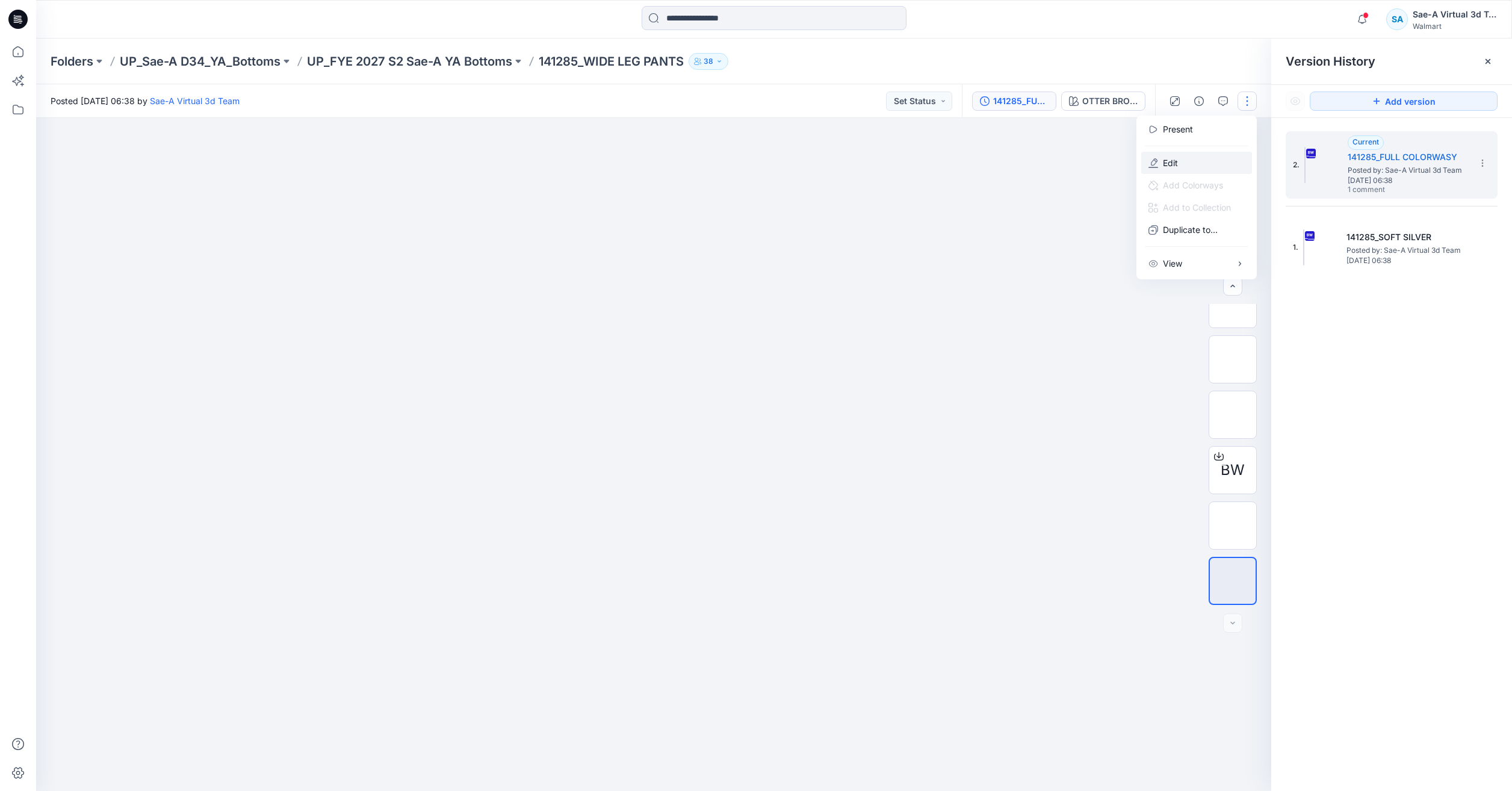
click at [1199, 168] on button "Edit" at bounding box center [1196, 163] width 111 height 23
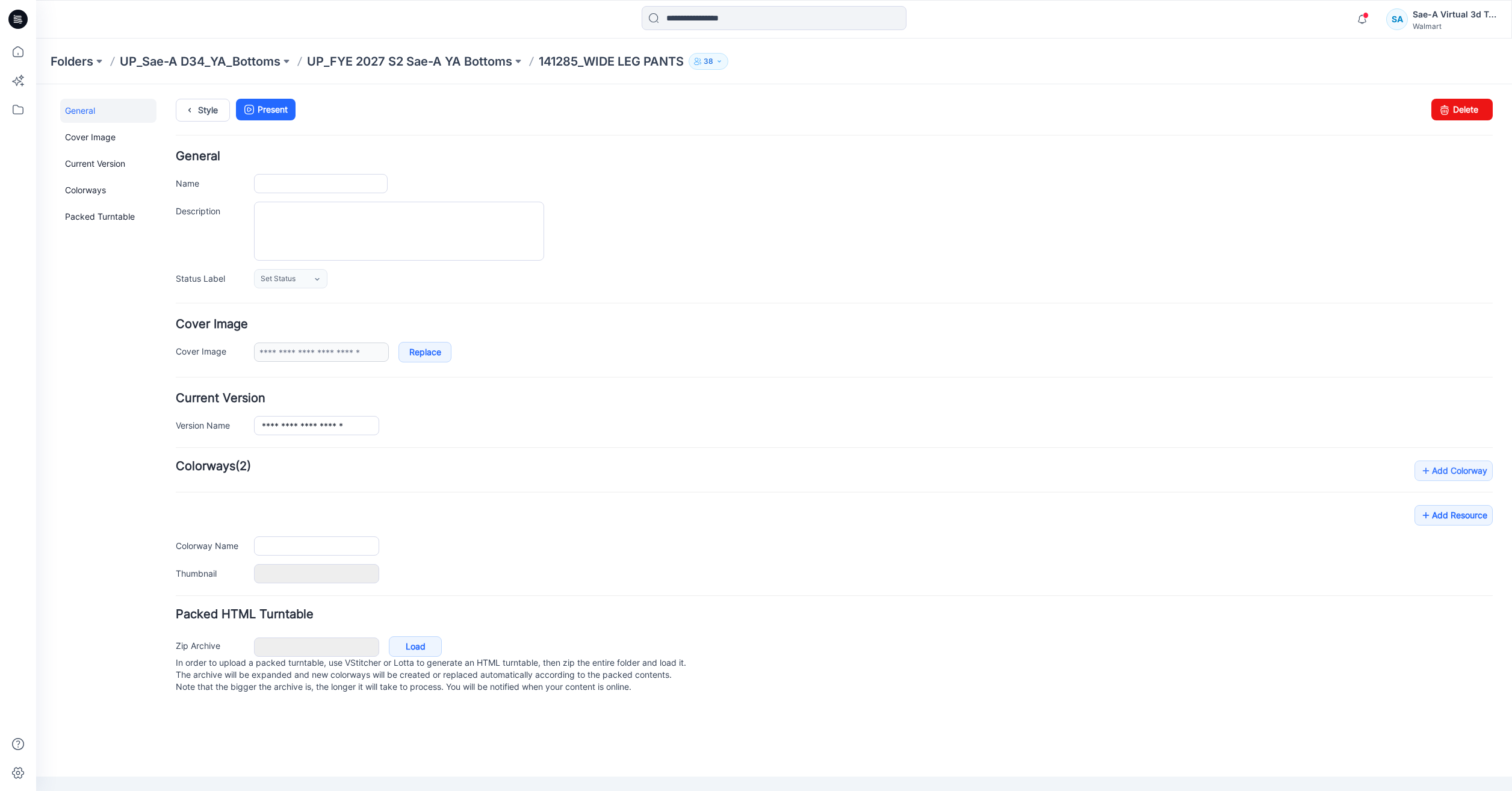
type input "**********"
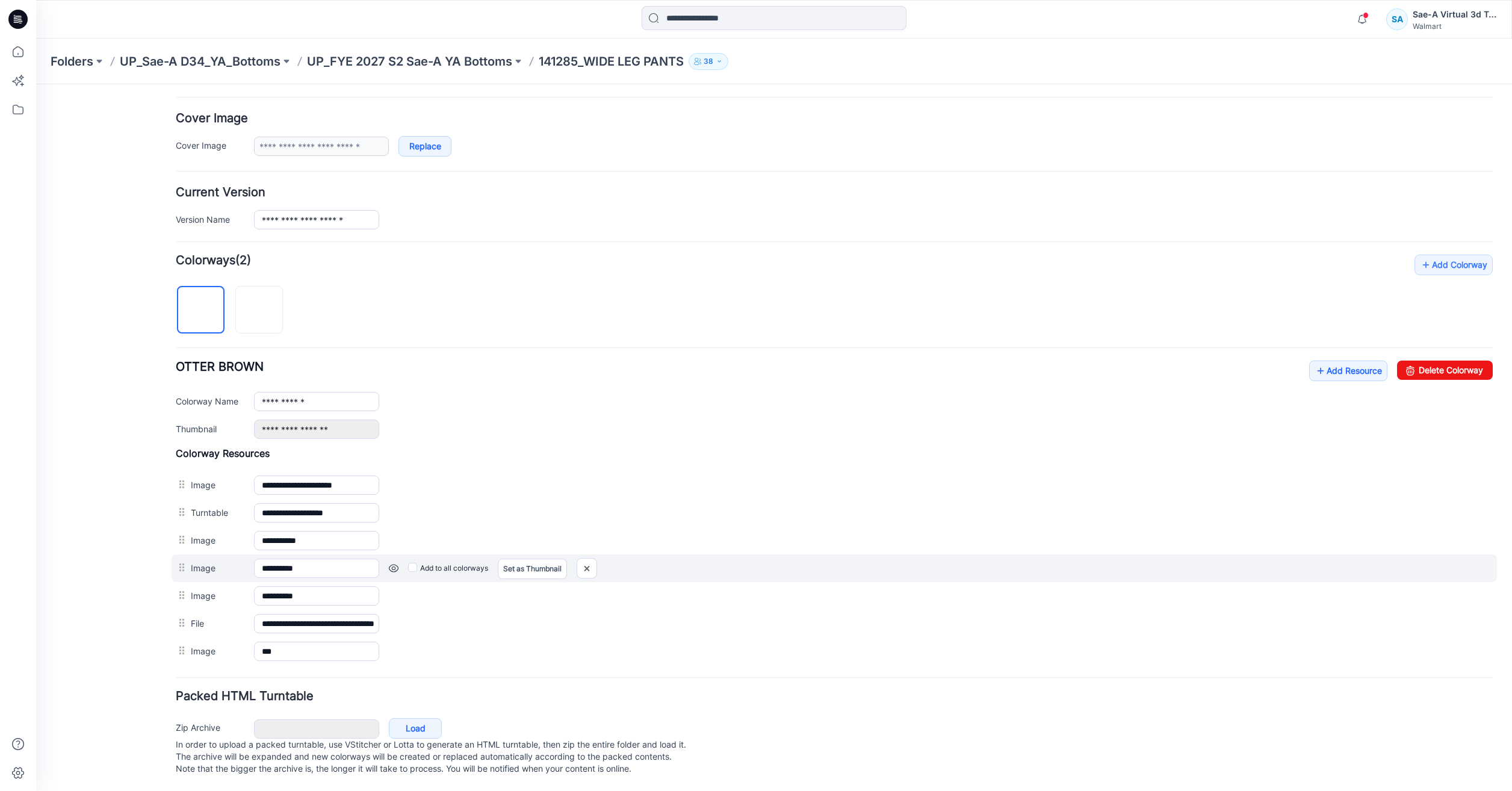
scroll to position [218, 0]
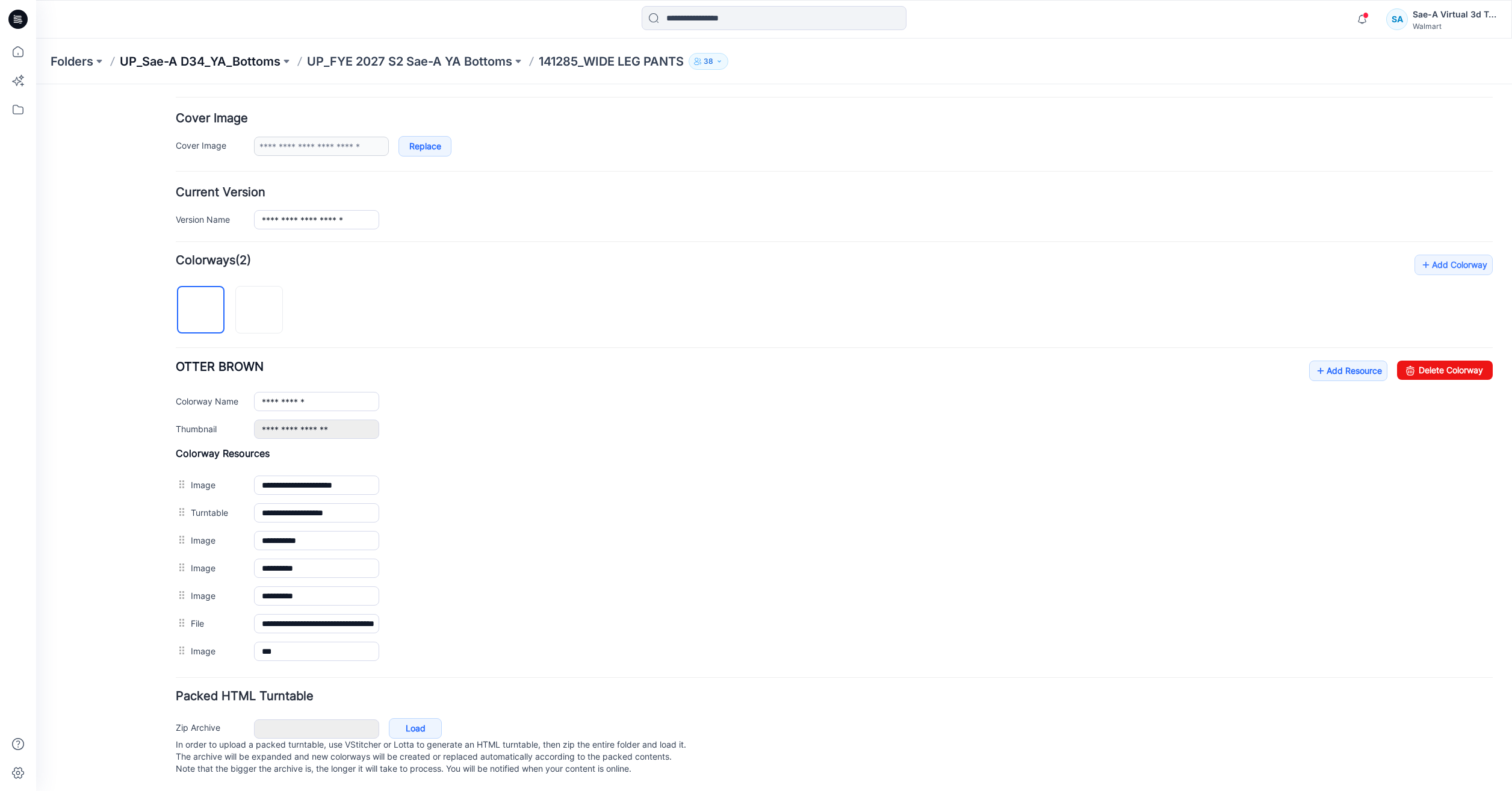
click at [235, 57] on p "UP_Sae-A D34_YA_Bottoms" at bounding box center [200, 61] width 161 height 17
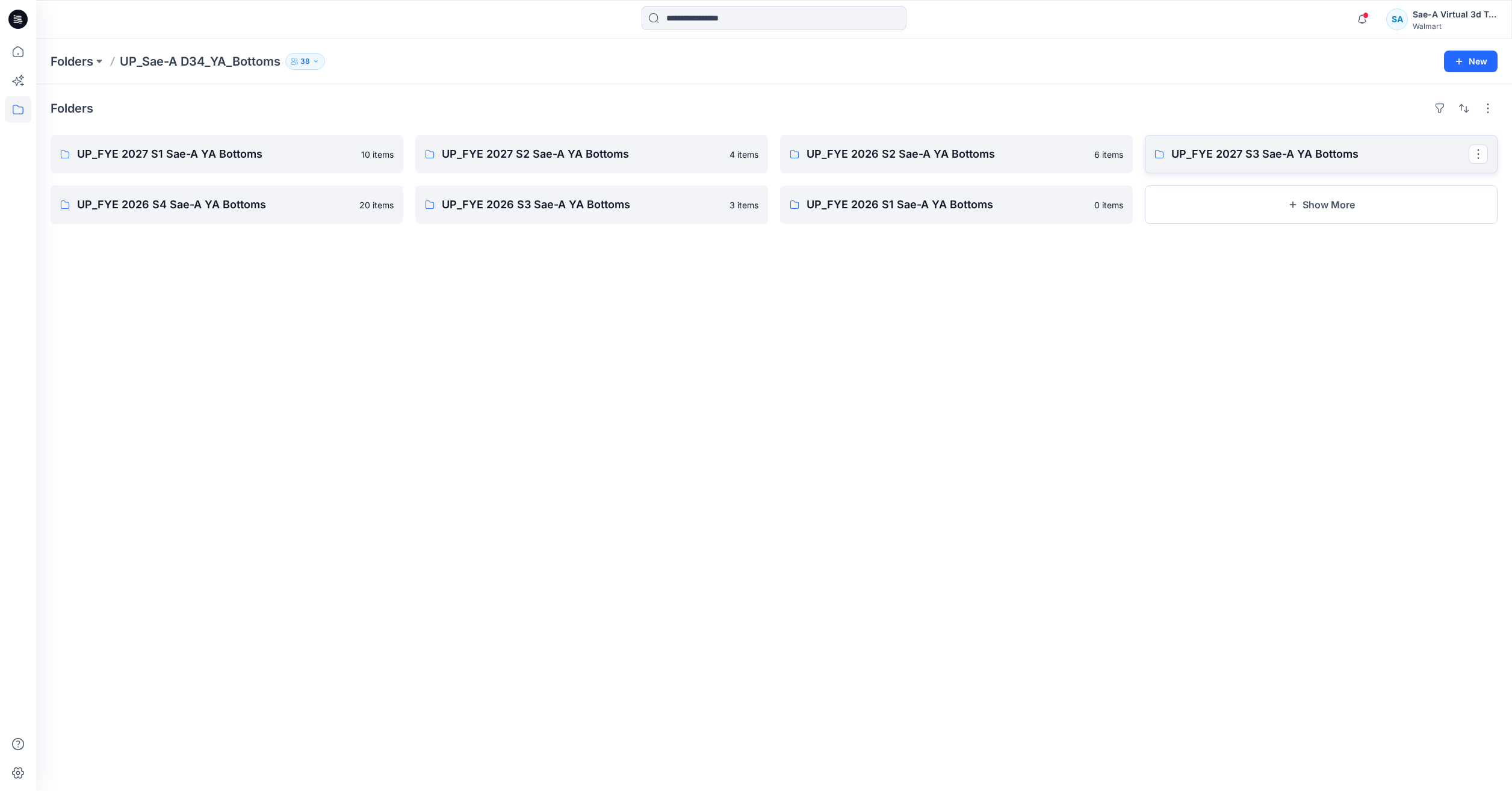
click at [1204, 143] on link "UP_FYE 2027 S3 Sae-A YA Bottoms" at bounding box center [1321, 154] width 352 height 39
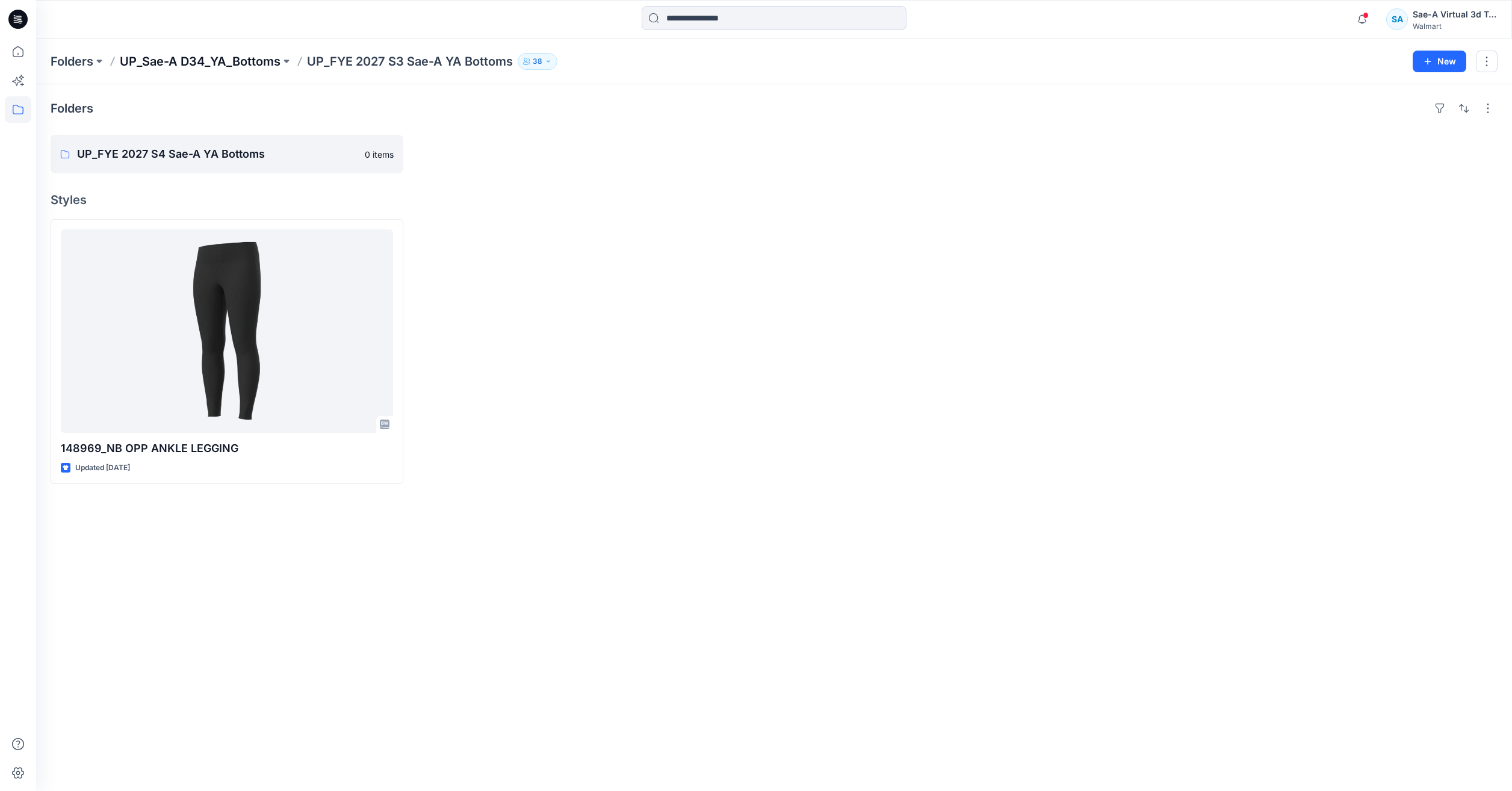
click at [199, 56] on p "UP_Sae-A D34_YA_Bottoms" at bounding box center [200, 61] width 161 height 17
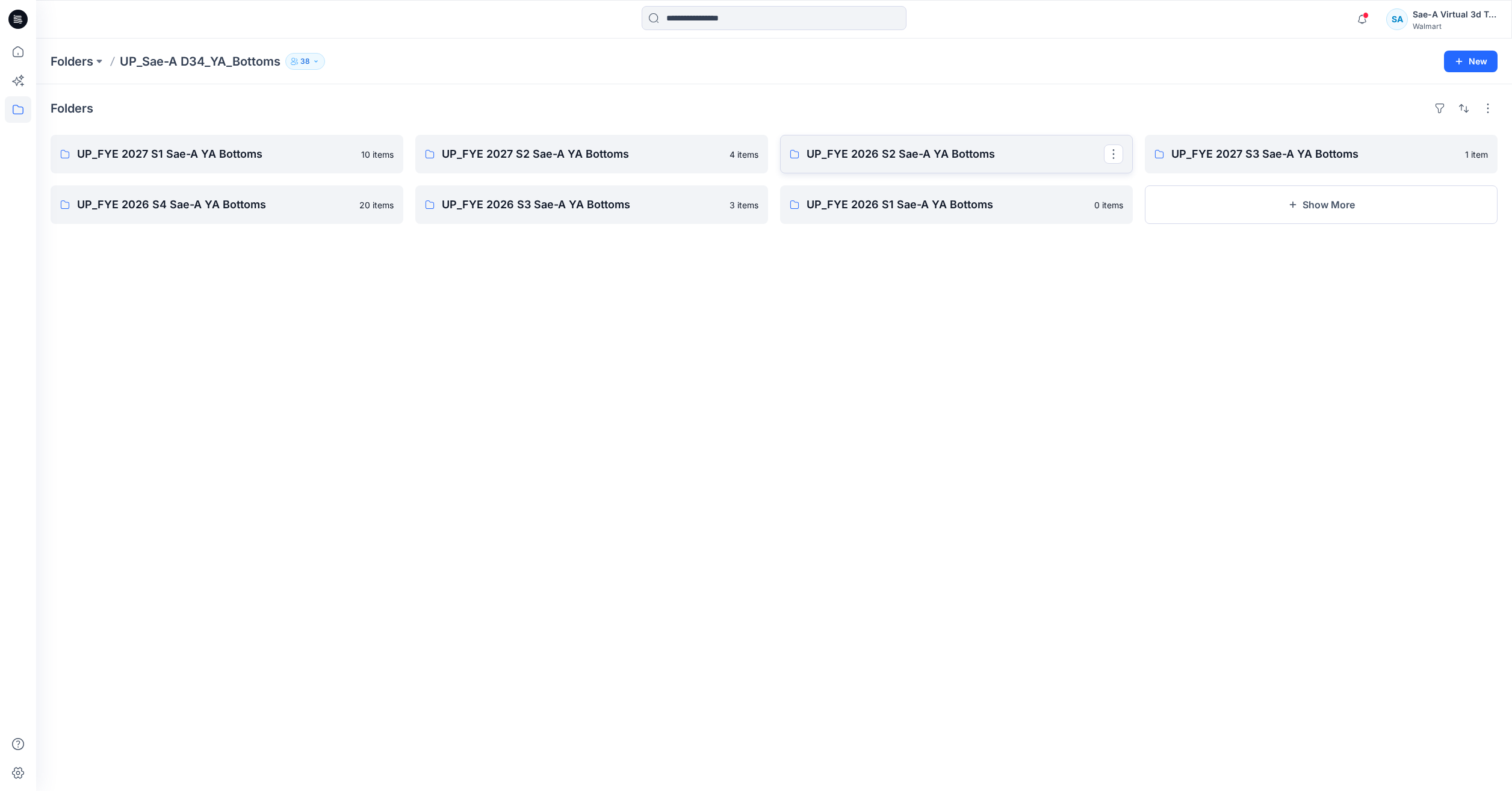
click at [996, 167] on link "UP_FYE 2026 S2 Sae-A YA Bottoms" at bounding box center [956, 154] width 352 height 39
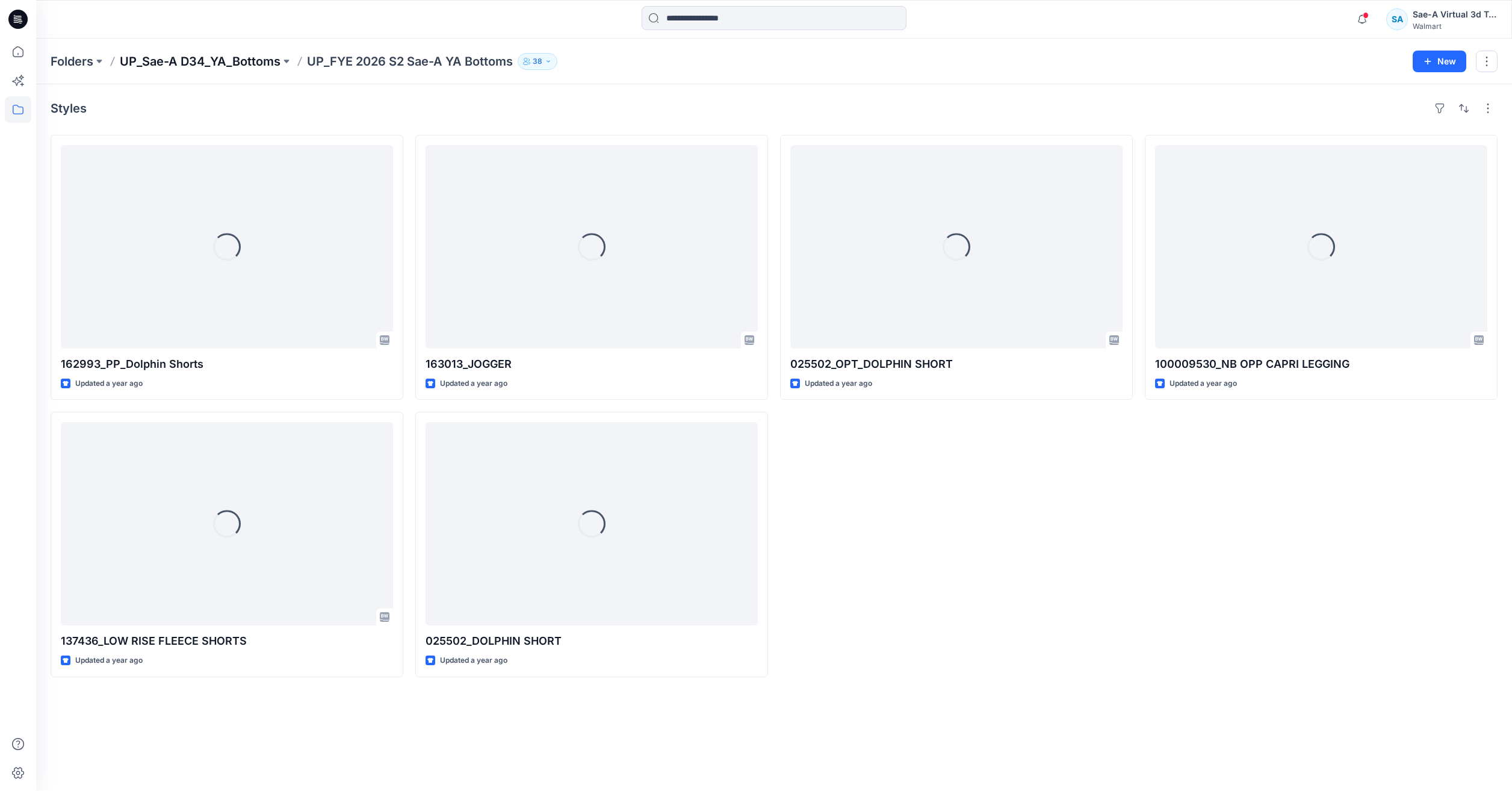
click at [172, 67] on p "UP_Sae-A D34_YA_Bottoms" at bounding box center [200, 61] width 161 height 17
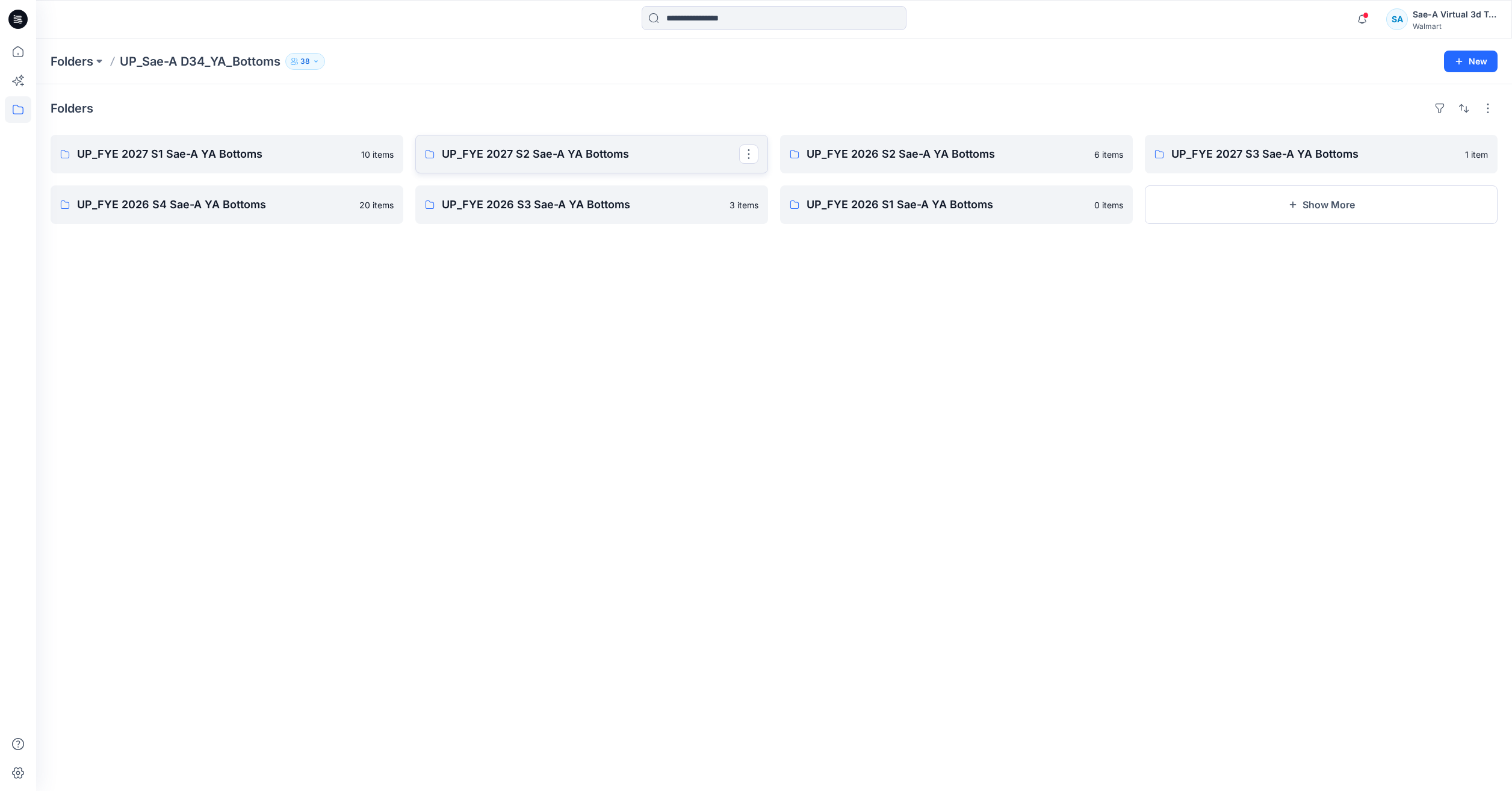
click at [495, 151] on p "UP_FYE 2027 S2 Sae-A YA Bottoms" at bounding box center [591, 154] width 297 height 17
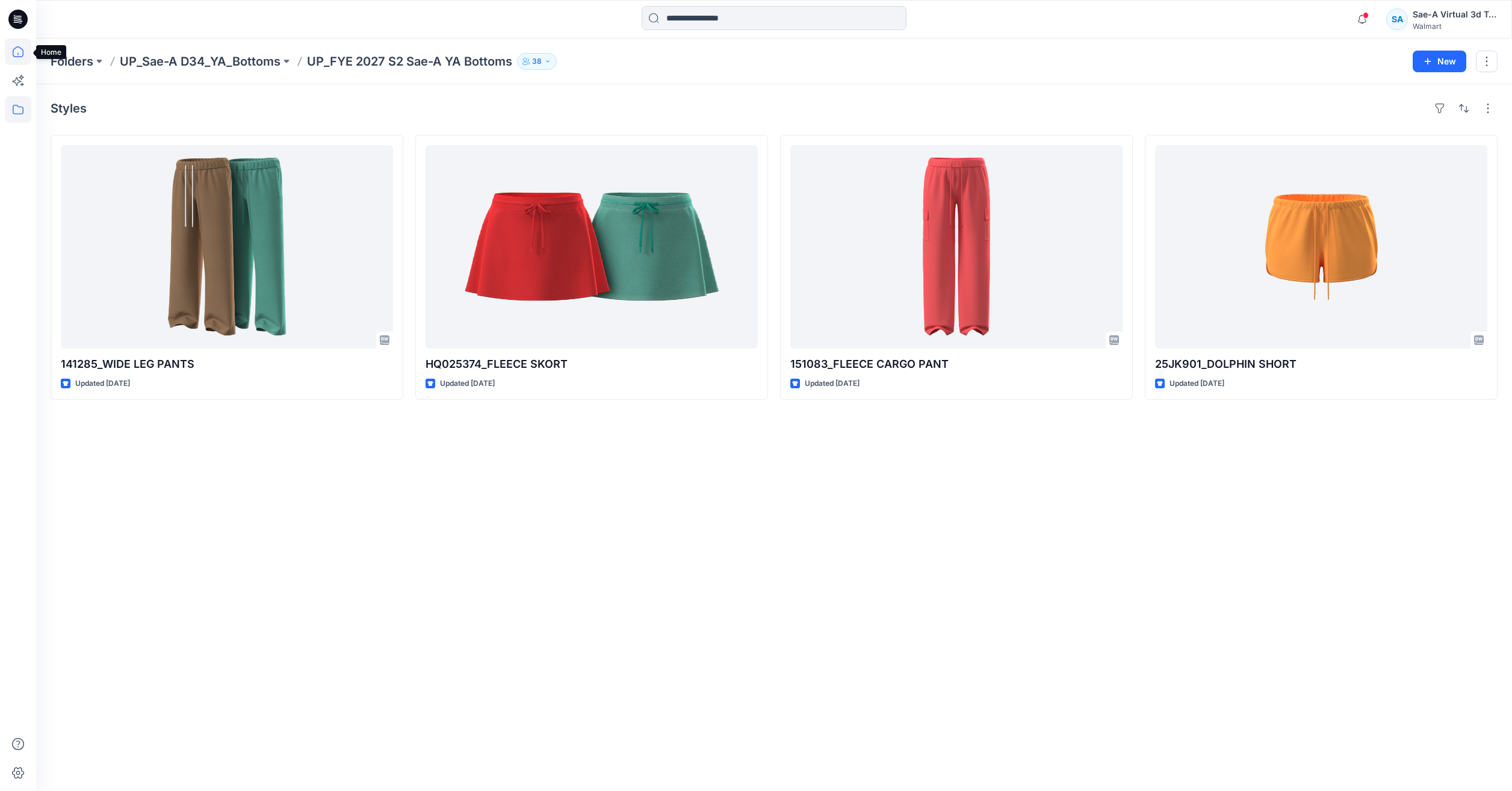
click at [11, 62] on icon at bounding box center [18, 52] width 27 height 27
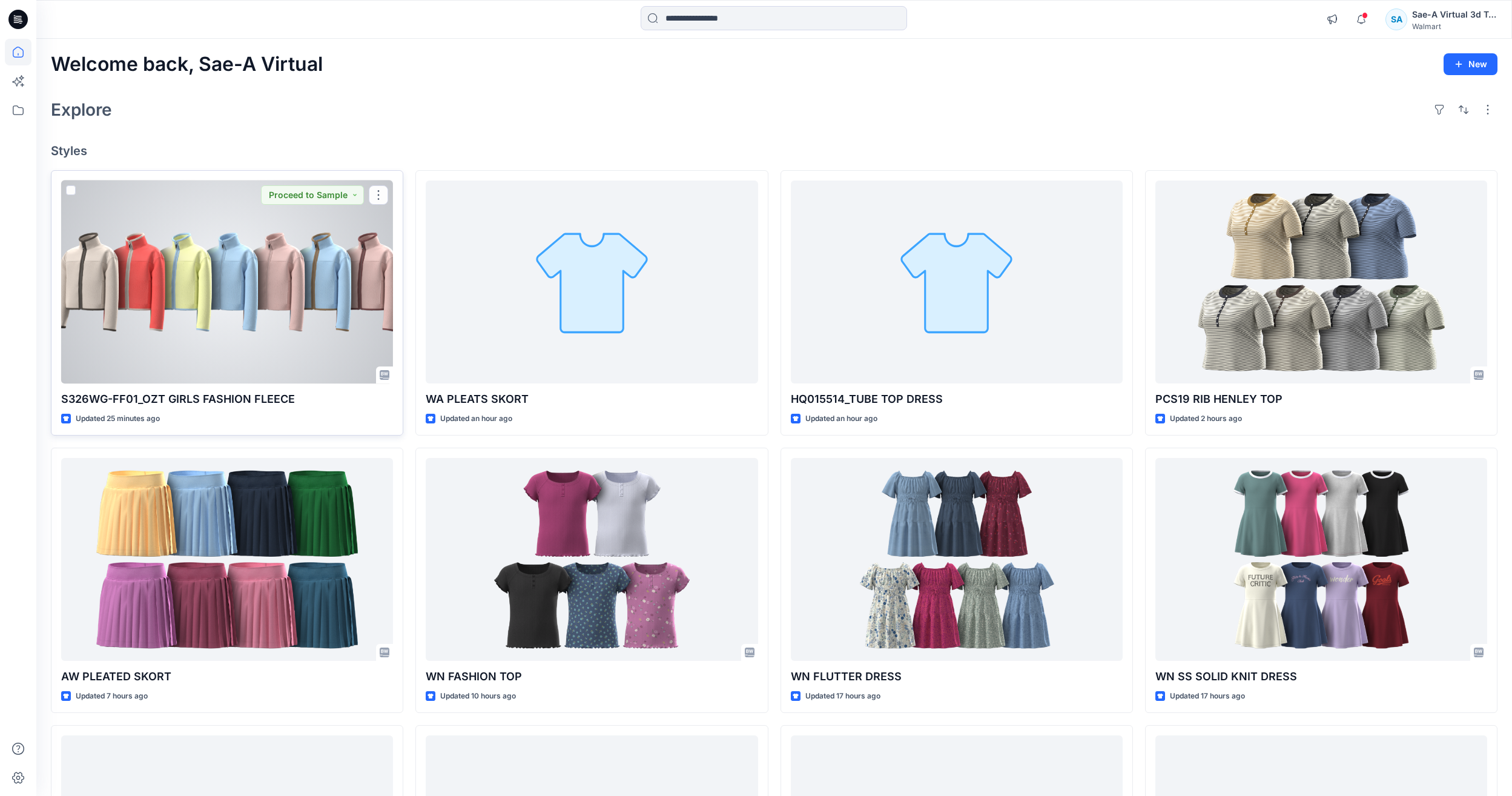
click at [246, 323] on div at bounding box center [227, 282] width 332 height 203
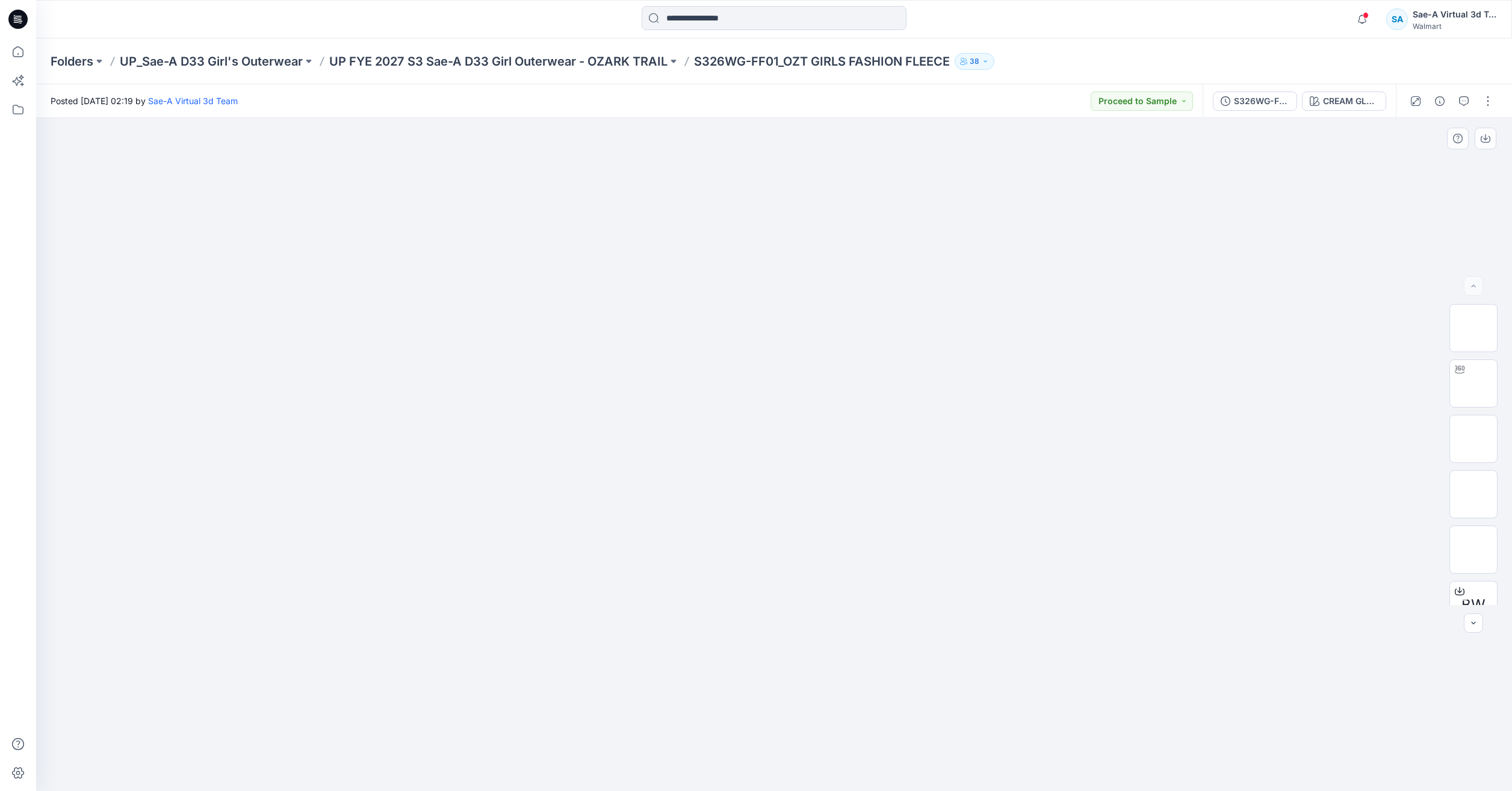
click at [780, 787] on div at bounding box center [774, 454] width 1476 height 673
click at [20, 49] on icon at bounding box center [18, 52] width 27 height 27
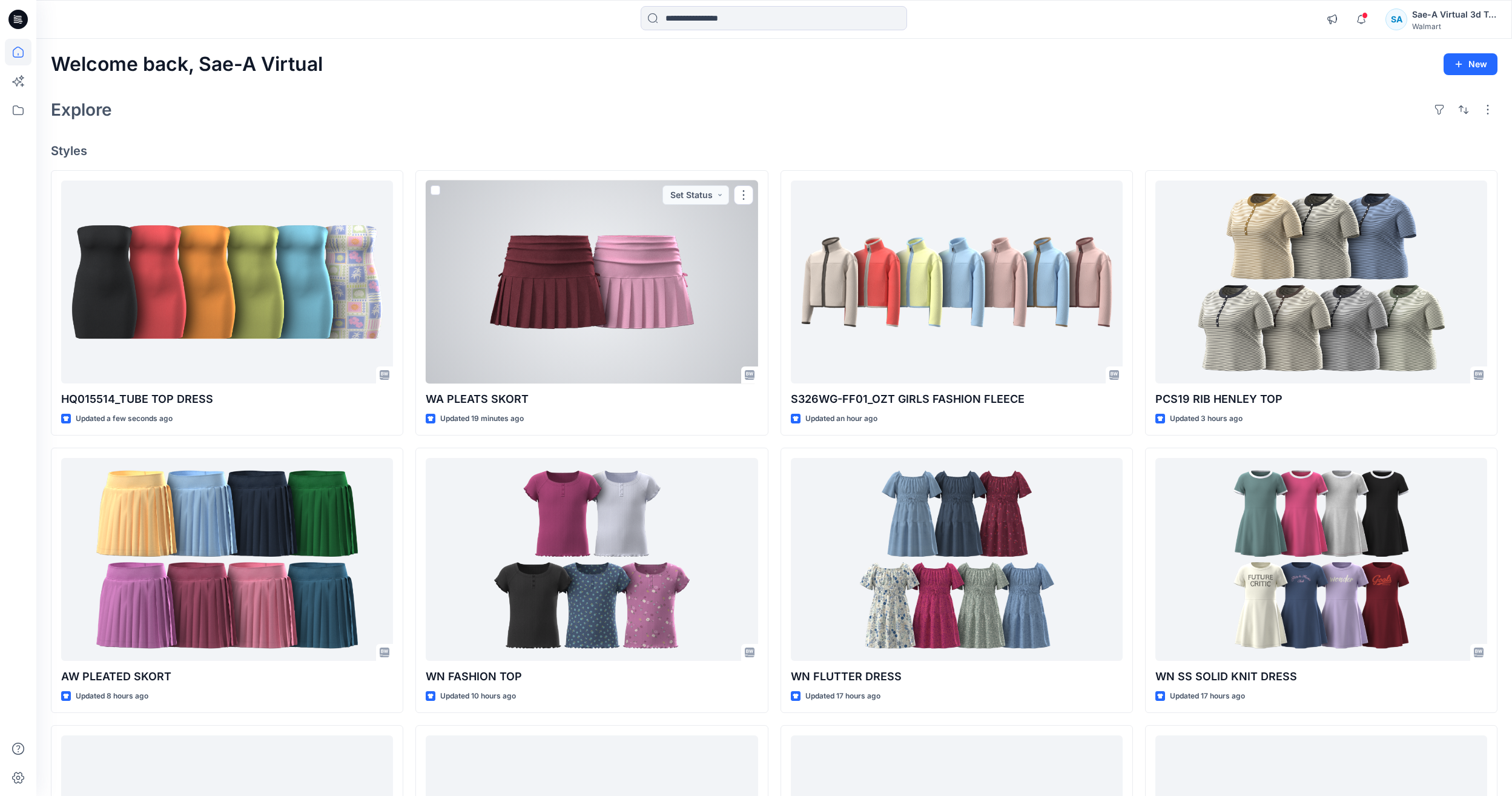
click at [676, 285] on div at bounding box center [592, 282] width 332 height 203
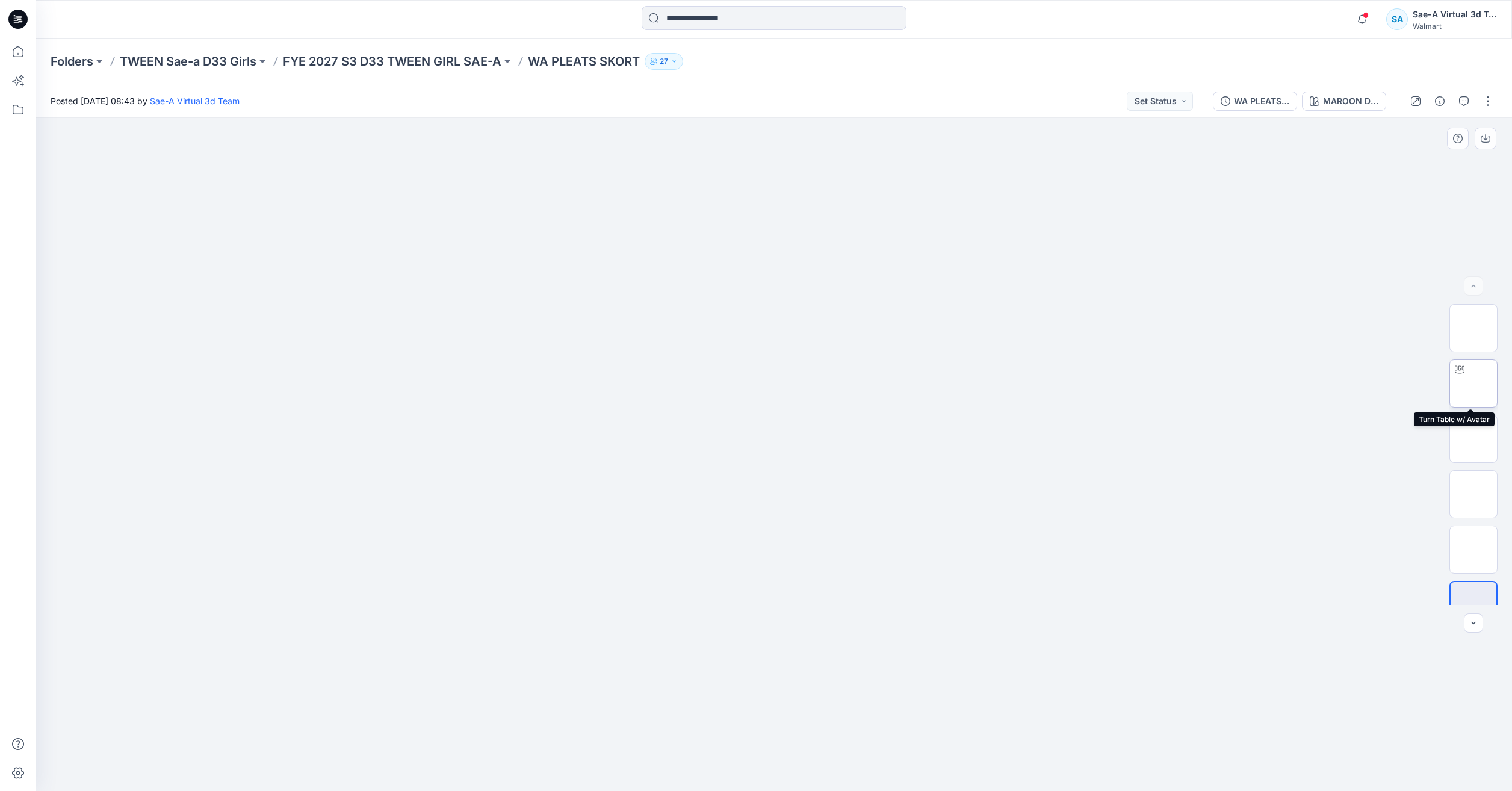
click at [1473, 383] on img at bounding box center [1473, 383] width 0 height 0
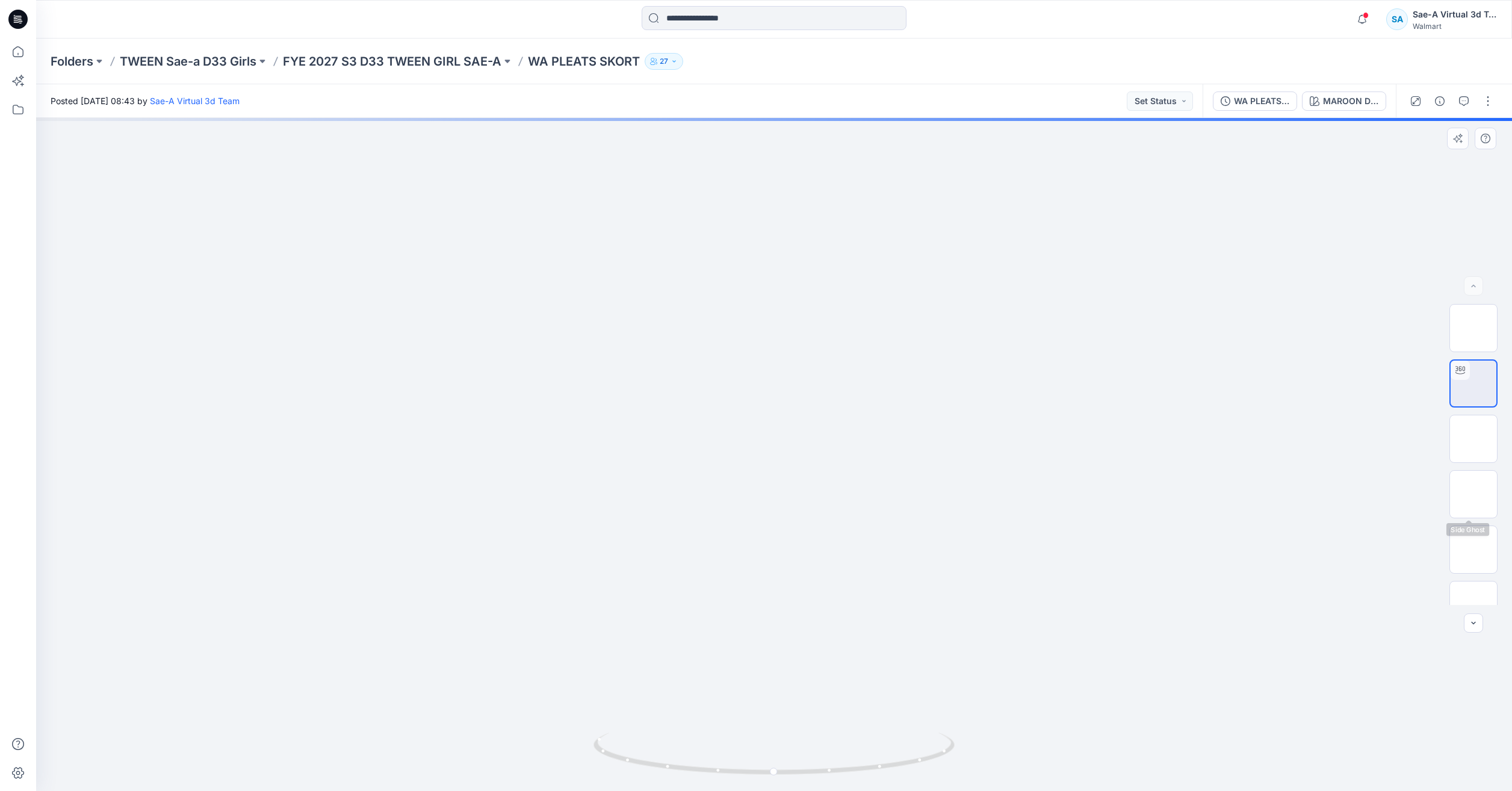
click at [1468, 522] on div at bounding box center [1474, 454] width 48 height 301
click at [1473, 549] on img at bounding box center [1473, 549] width 0 height 0
